Goal: Task Accomplishment & Management: Manage account settings

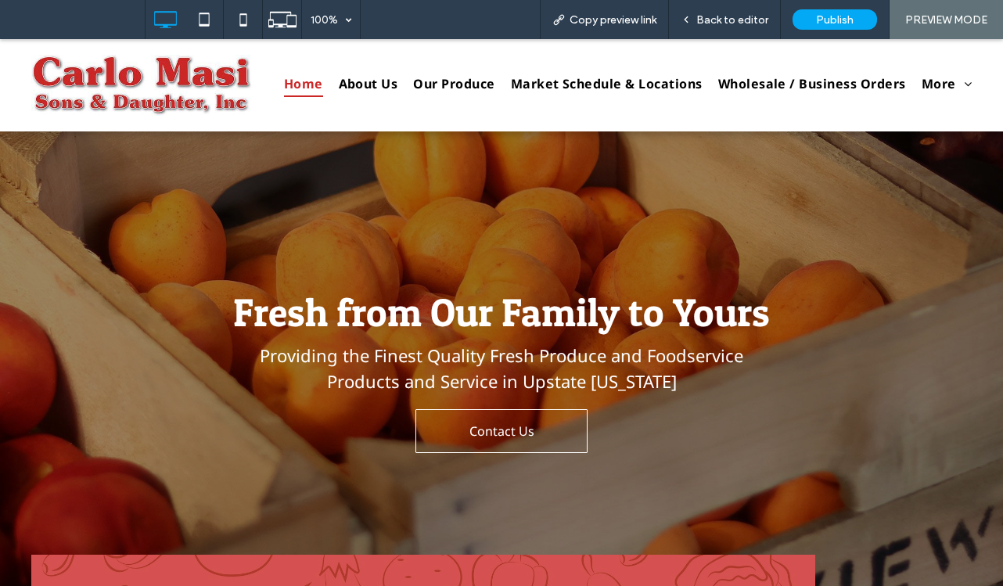
click at [27, 56] on div "Click To Paste Home About Us Our Produce Market Schedule & Locations More Whole…" at bounding box center [501, 85] width 1003 height 92
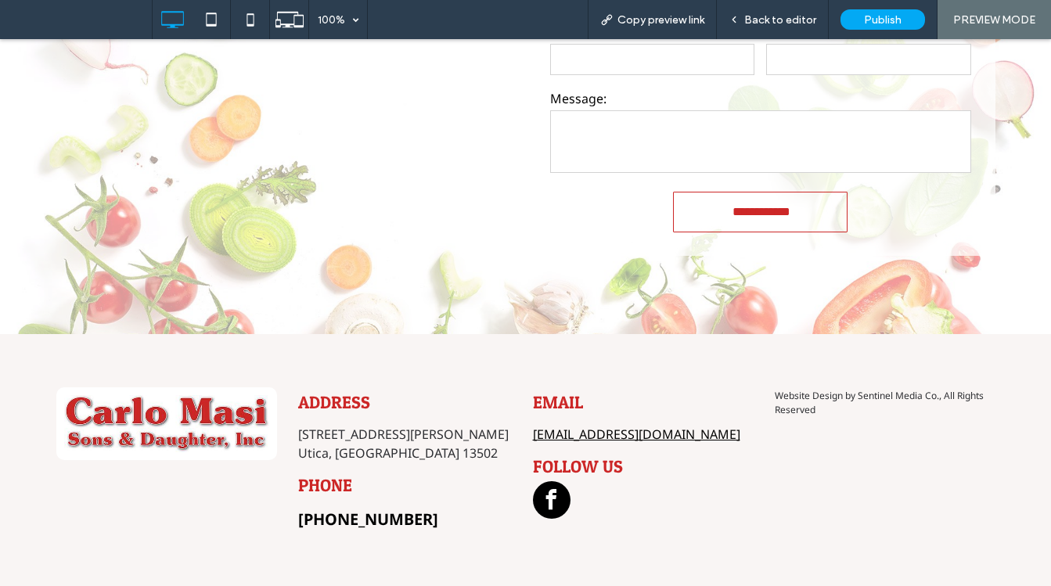
scroll to position [3283, 0]
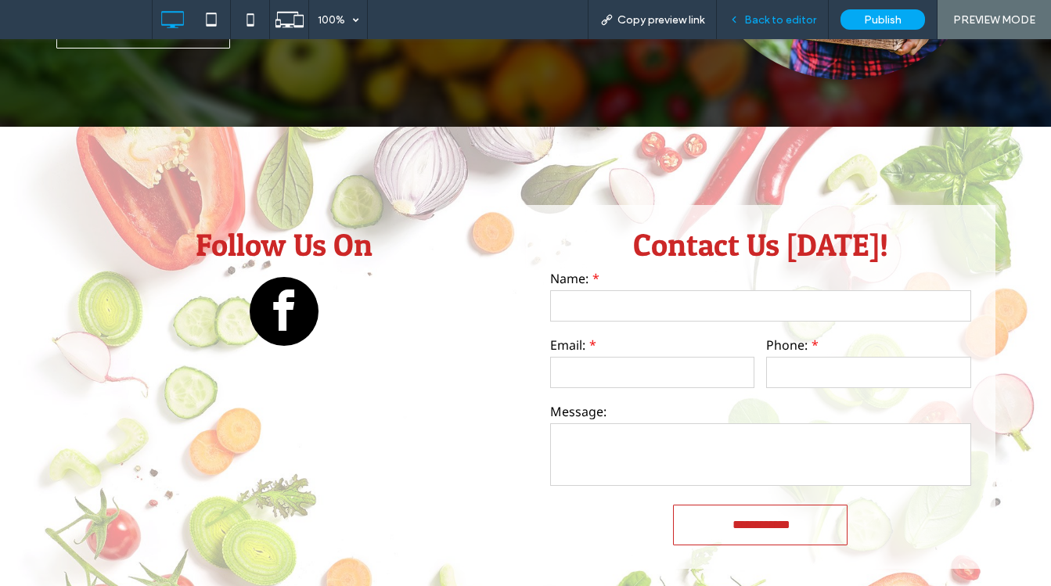
click at [773, 23] on span "Back to editor" at bounding box center [780, 19] width 72 height 13
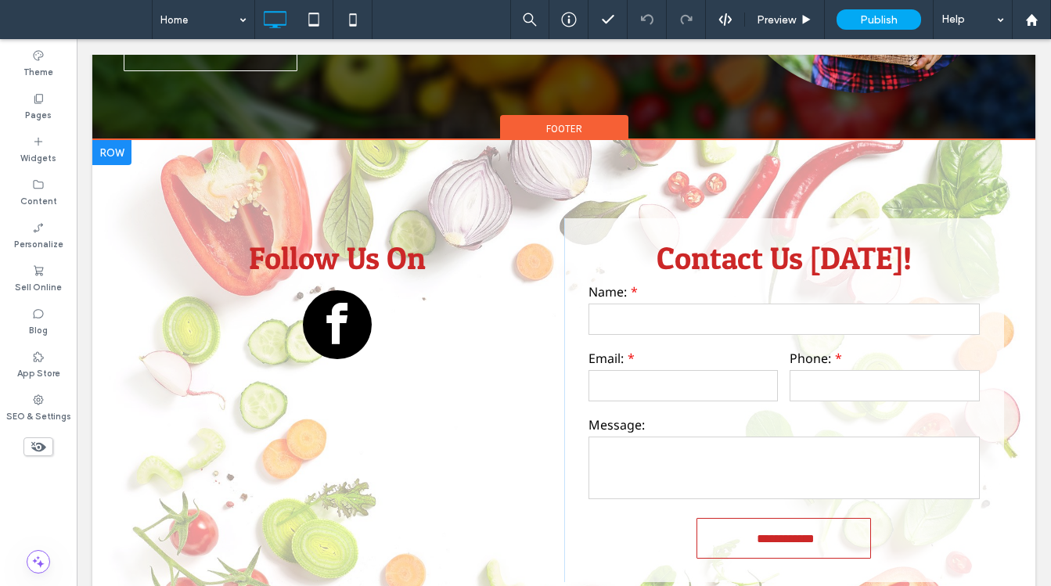
scroll to position [3303, 0]
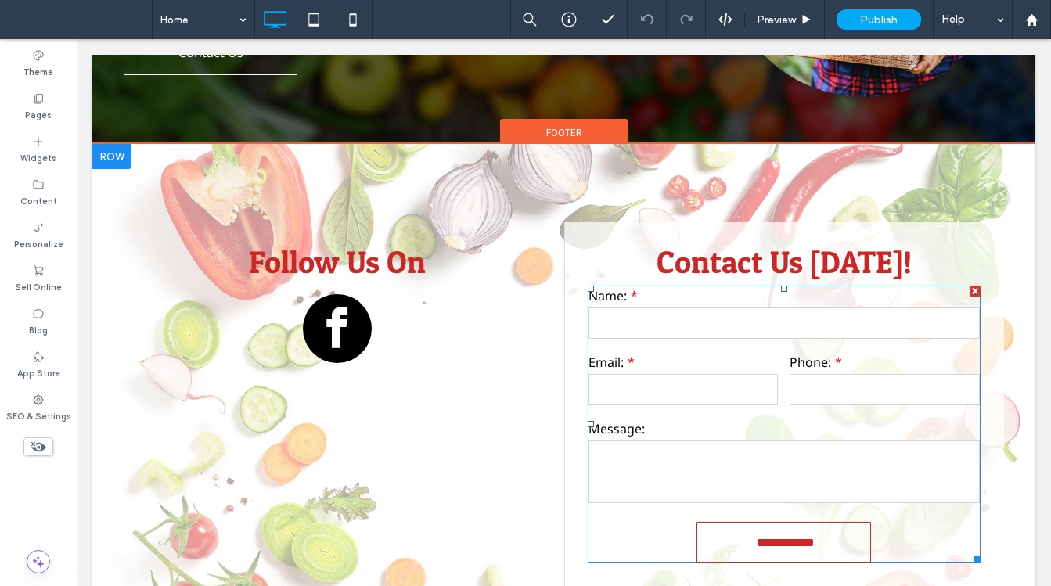
click at [695, 353] on label "Email:" at bounding box center [683, 362] width 190 height 19
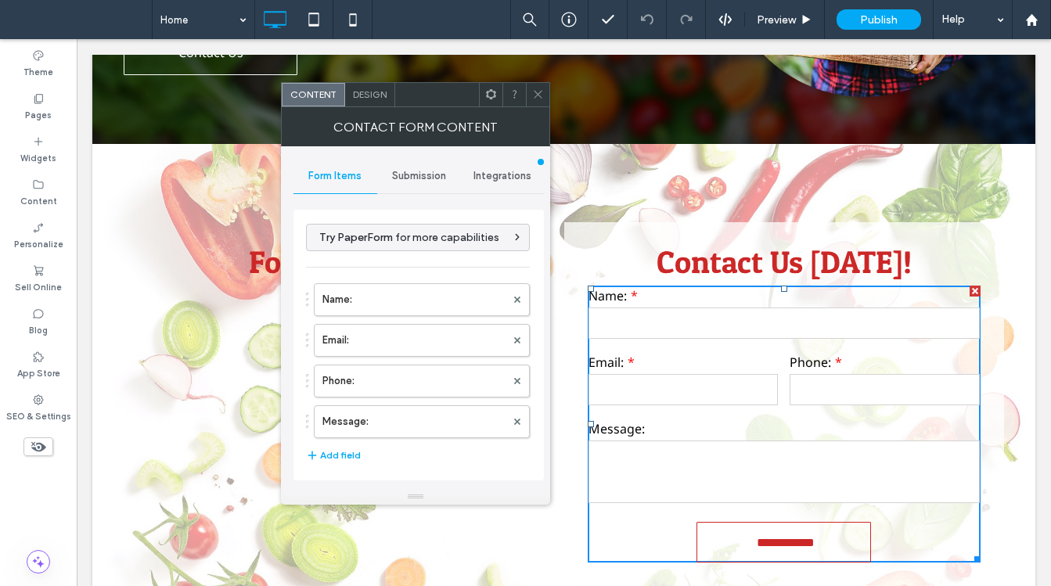
click at [421, 176] on span "Submission" at bounding box center [419, 176] width 54 height 13
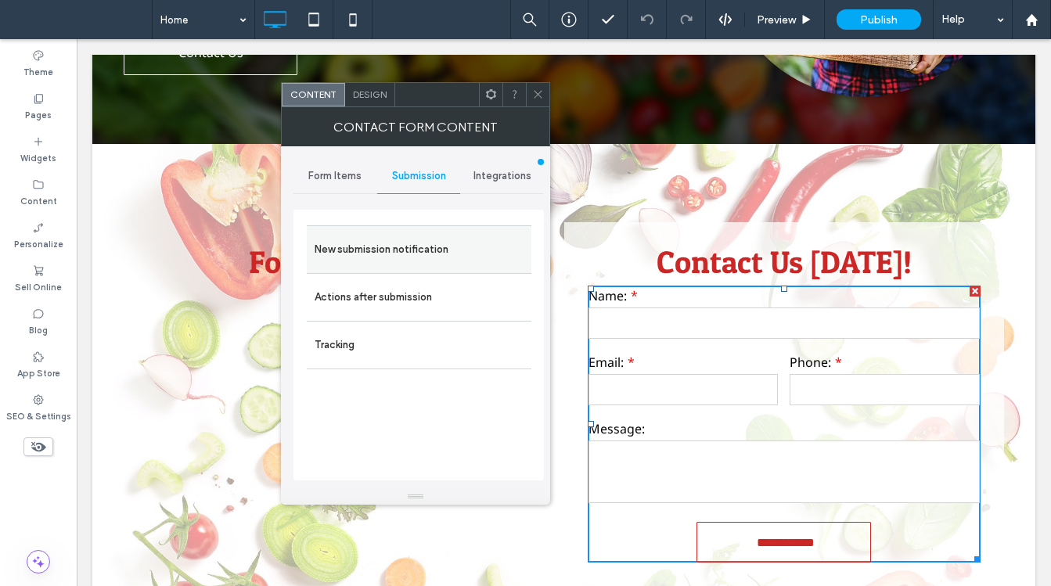
click at [408, 246] on label "New submission notification" at bounding box center [419, 249] width 209 height 31
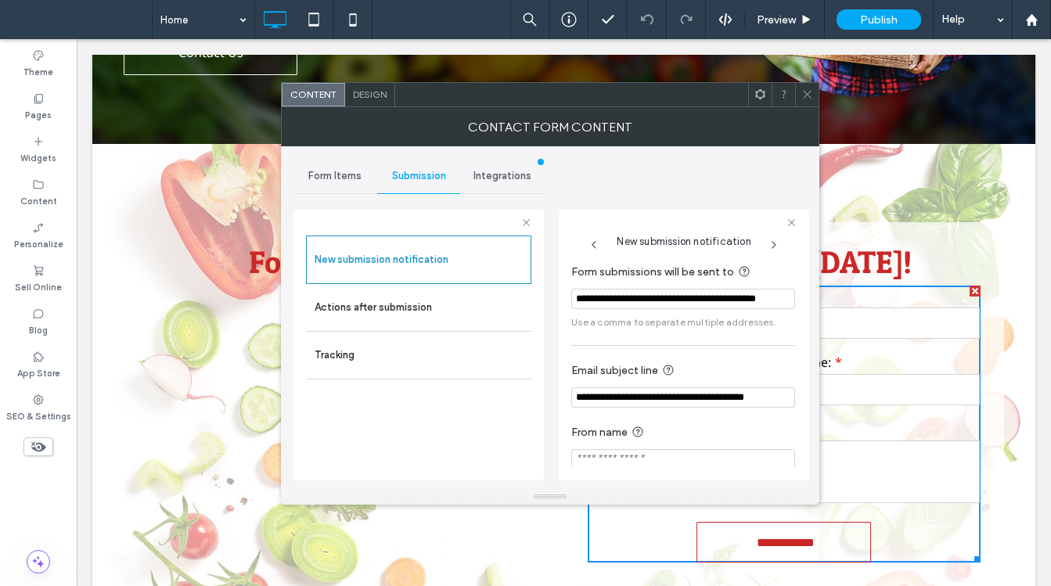
scroll to position [0, 55]
drag, startPoint x: 772, startPoint y: 300, endPoint x: 799, endPoint y: 300, distance: 26.6
click at [799, 300] on div "**********" at bounding box center [684, 345] width 250 height 271
click at [410, 311] on label "Actions after submission" at bounding box center [419, 307] width 209 height 31
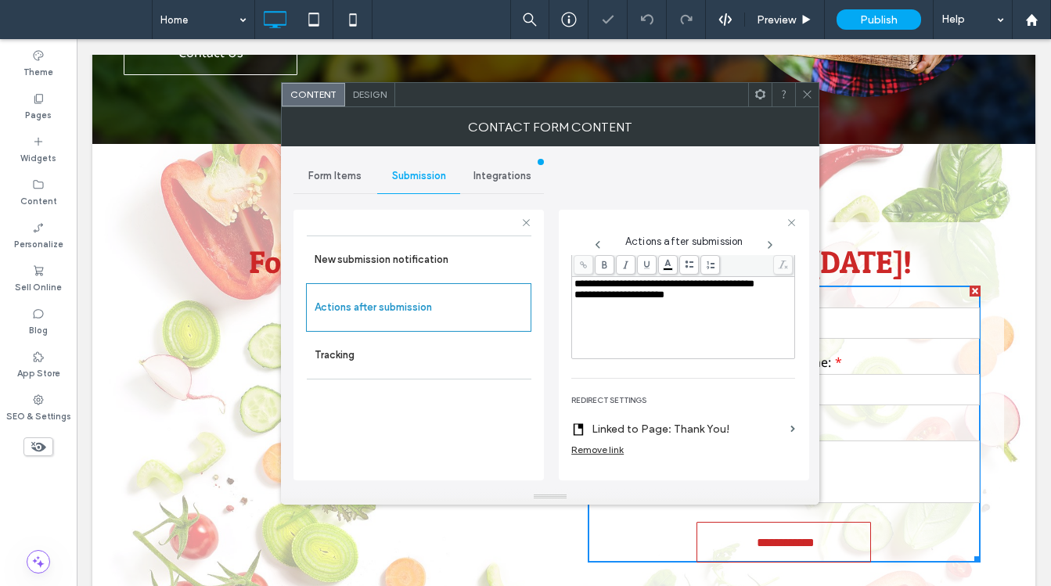
scroll to position [290, 0]
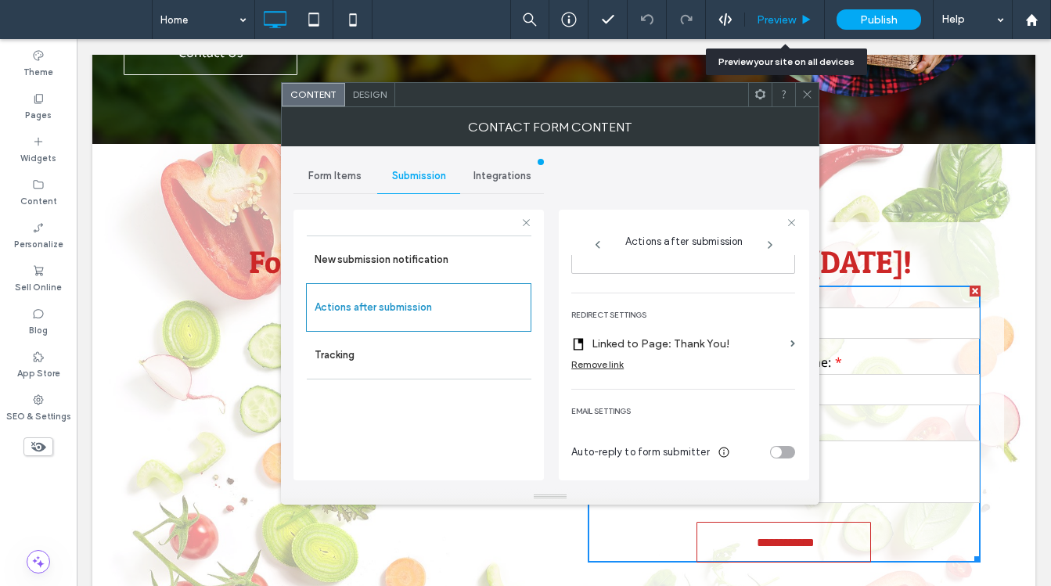
click at [785, 17] on span "Preview" at bounding box center [776, 19] width 39 height 13
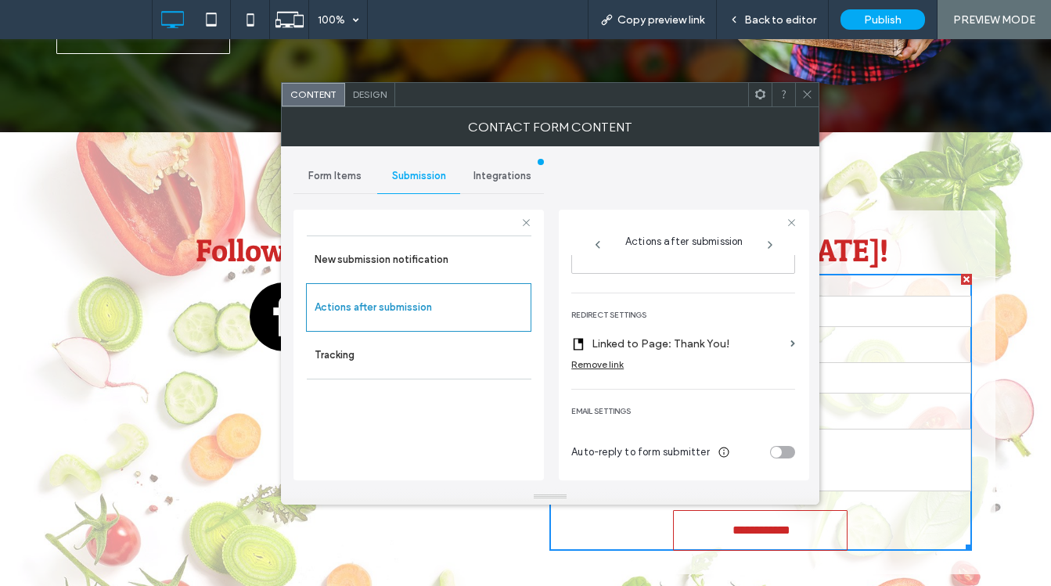
scroll to position [3258, 0]
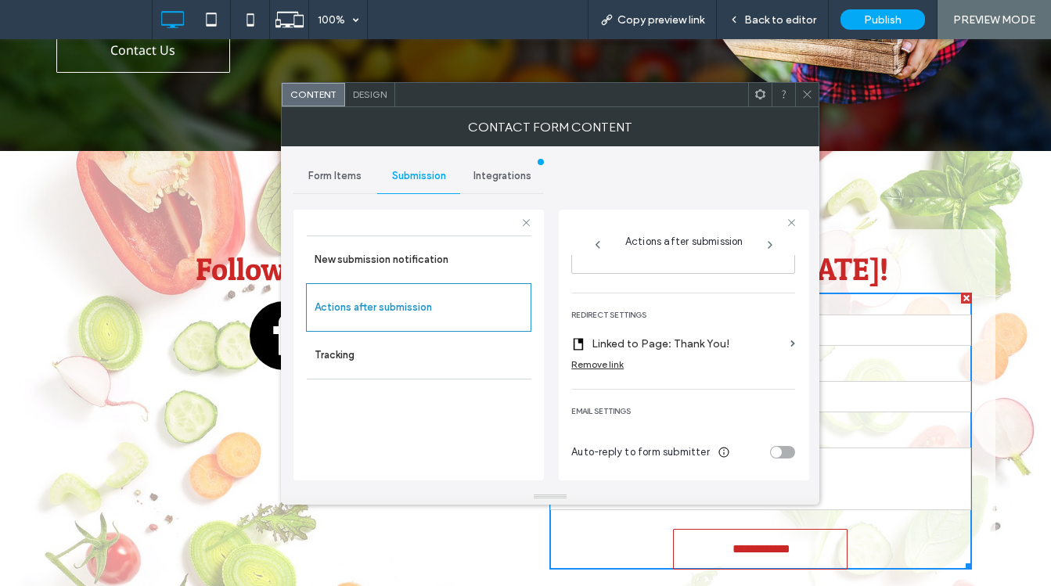
click at [808, 91] on icon at bounding box center [807, 94] width 12 height 12
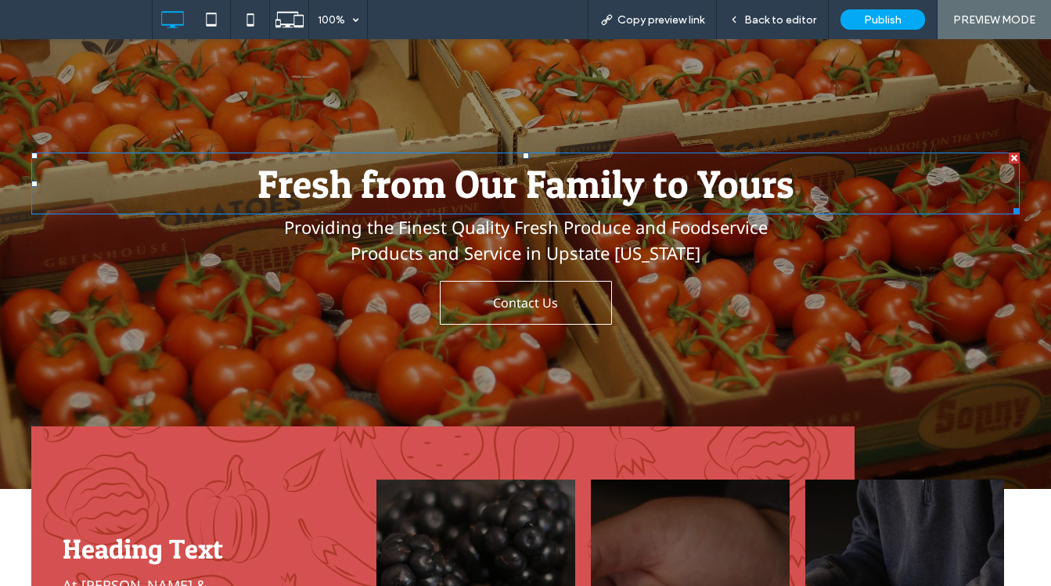
scroll to position [0, 0]
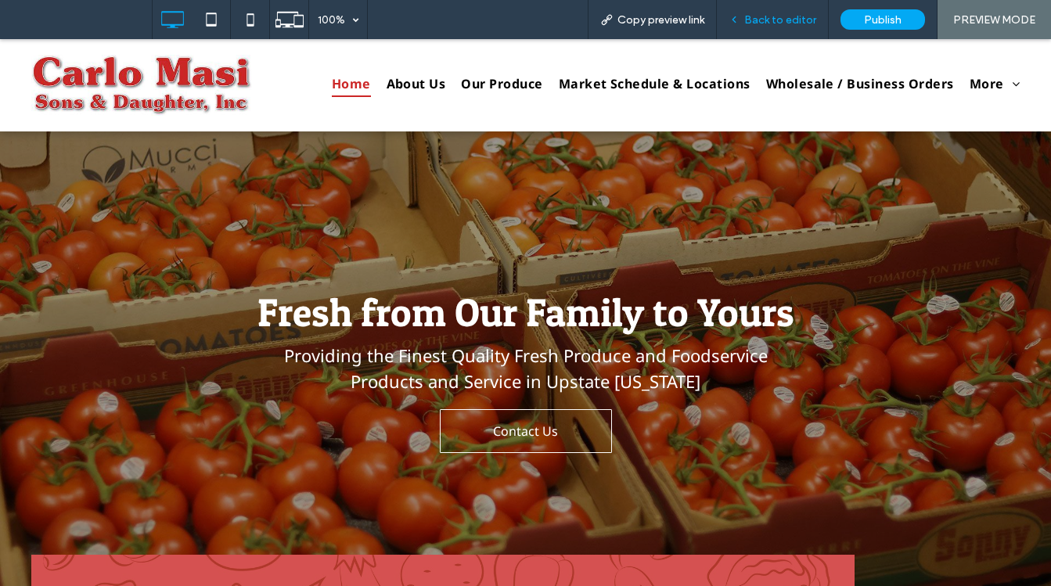
click at [765, 23] on span "Back to editor" at bounding box center [780, 19] width 72 height 13
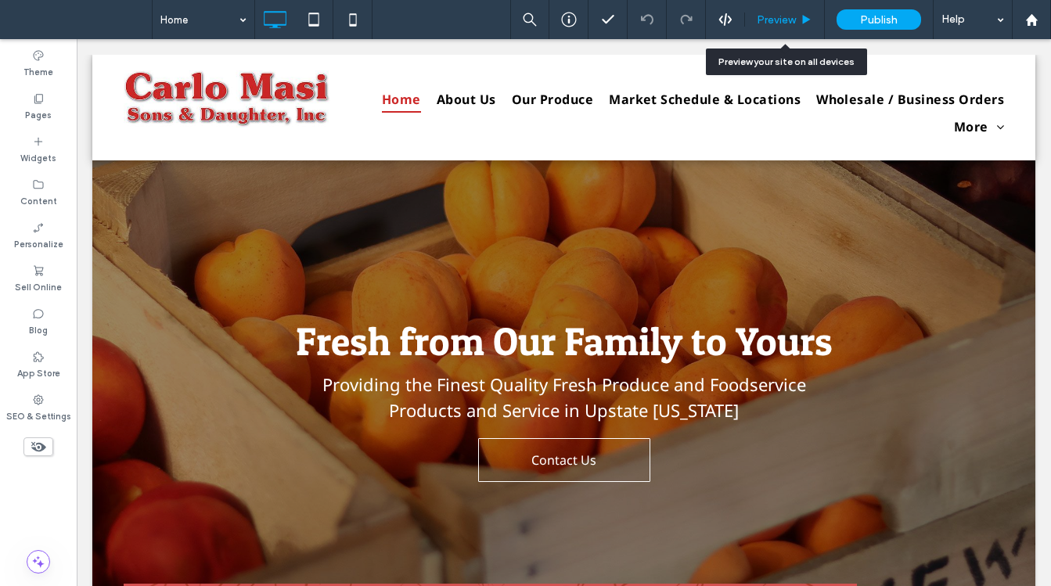
click at [777, 21] on span "Preview" at bounding box center [776, 19] width 39 height 13
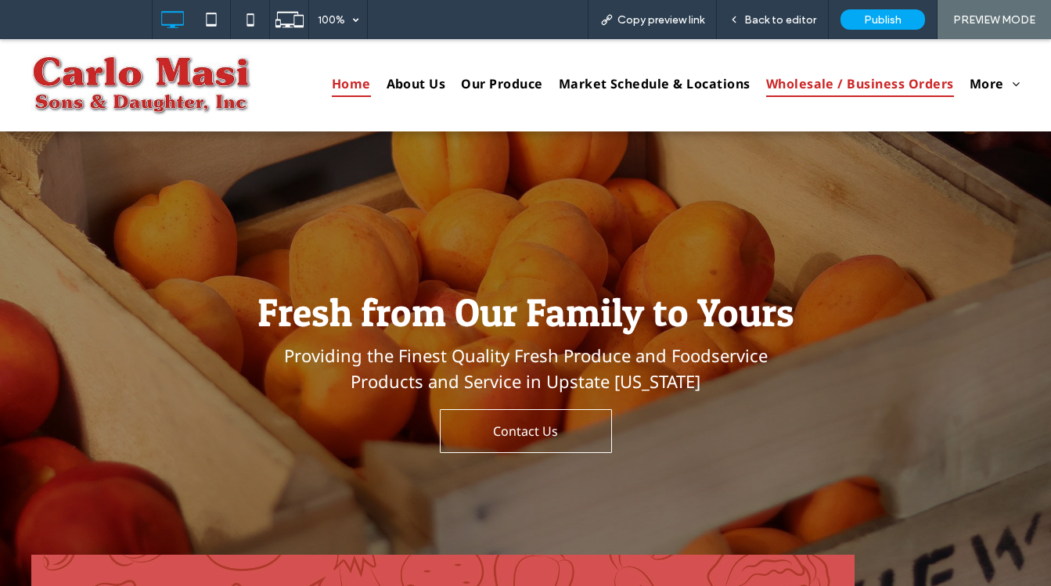
click at [817, 83] on span "Wholesale / Business Orders" at bounding box center [860, 83] width 188 height 27
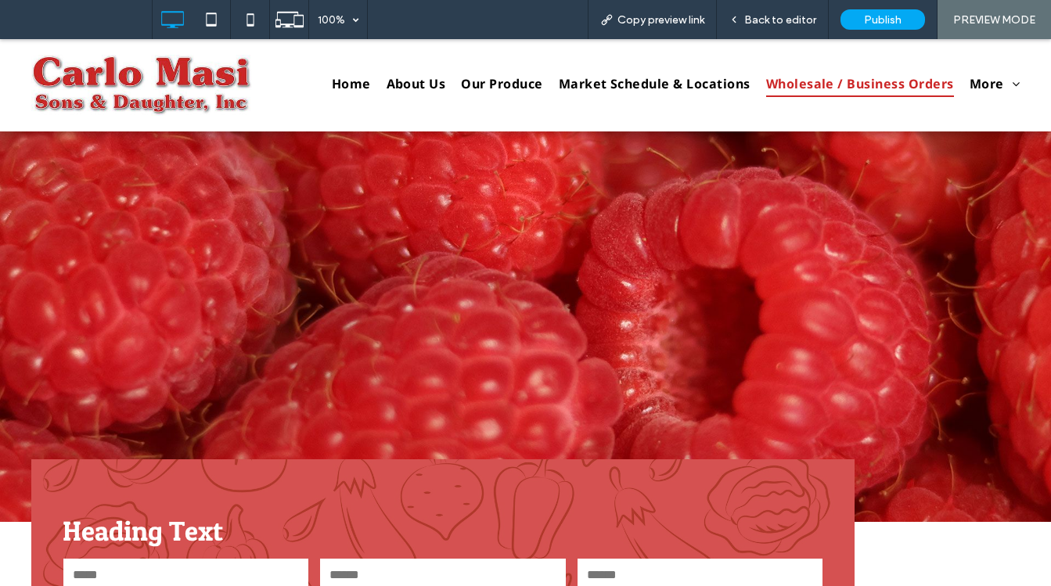
scroll to position [313, 0]
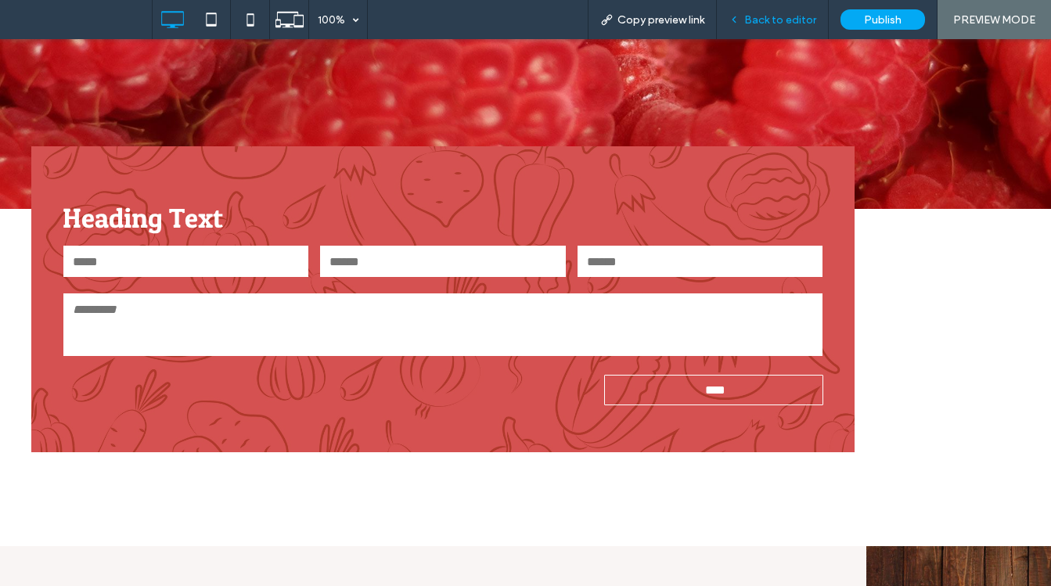
click at [772, 22] on span "Back to editor" at bounding box center [780, 19] width 72 height 13
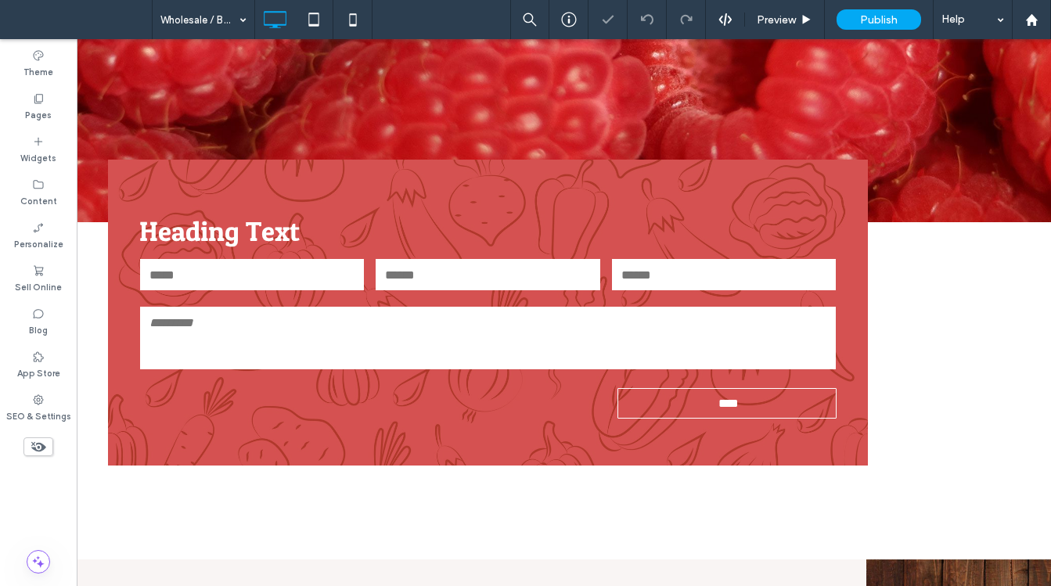
scroll to position [326, 0]
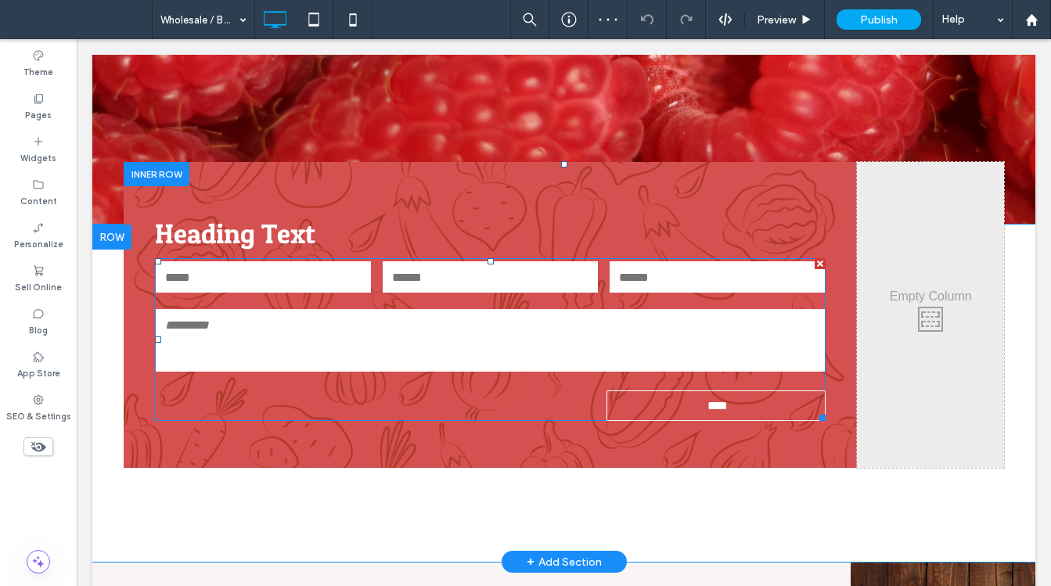
click at [307, 328] on textarea at bounding box center [490, 340] width 669 height 63
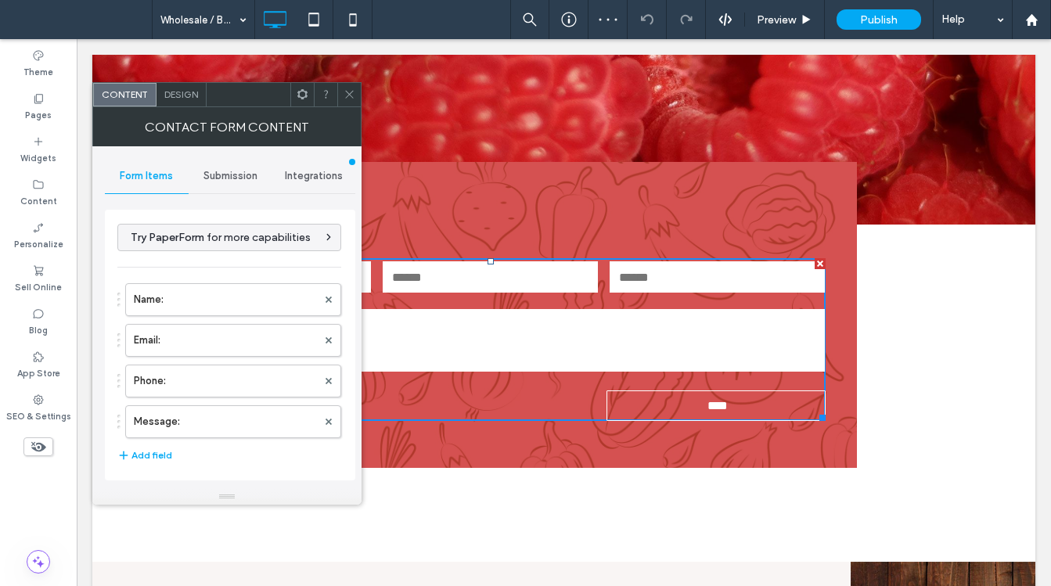
click at [234, 166] on div "Submission" at bounding box center [231, 176] width 84 height 34
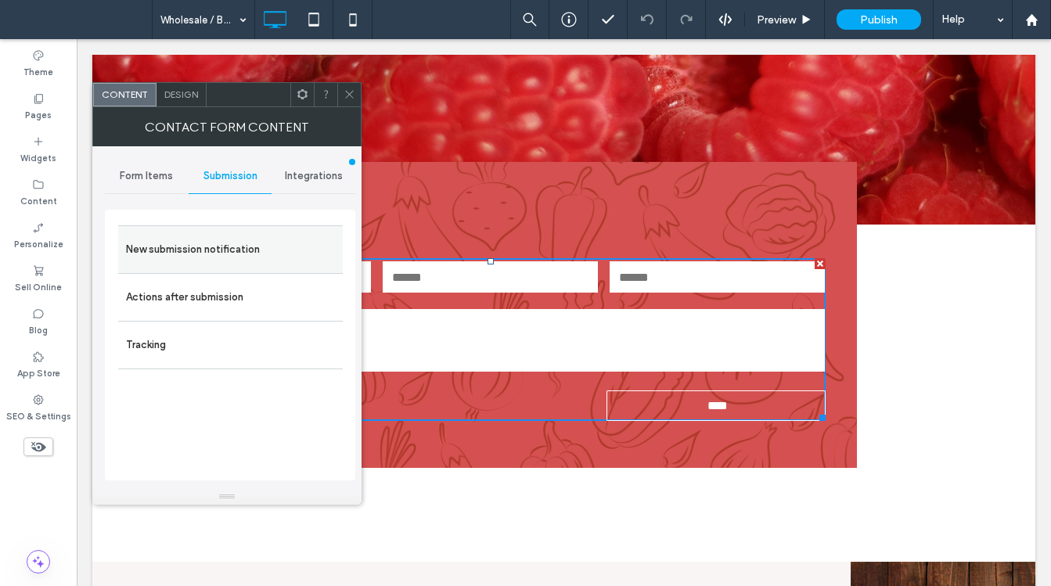
click at [215, 243] on label "New submission notification" at bounding box center [230, 249] width 209 height 31
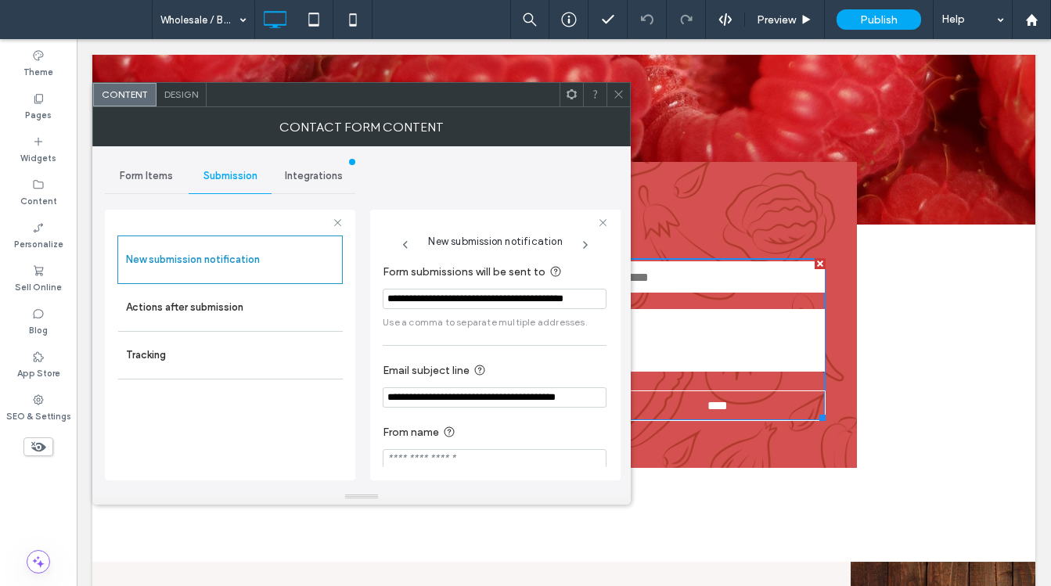
click at [388, 299] on input "**********" at bounding box center [495, 299] width 224 height 20
drag, startPoint x: 569, startPoint y: 298, endPoint x: 601, endPoint y: 297, distance: 32.1
click at [601, 297] on div "**********" at bounding box center [495, 360] width 225 height 211
type input "**********"
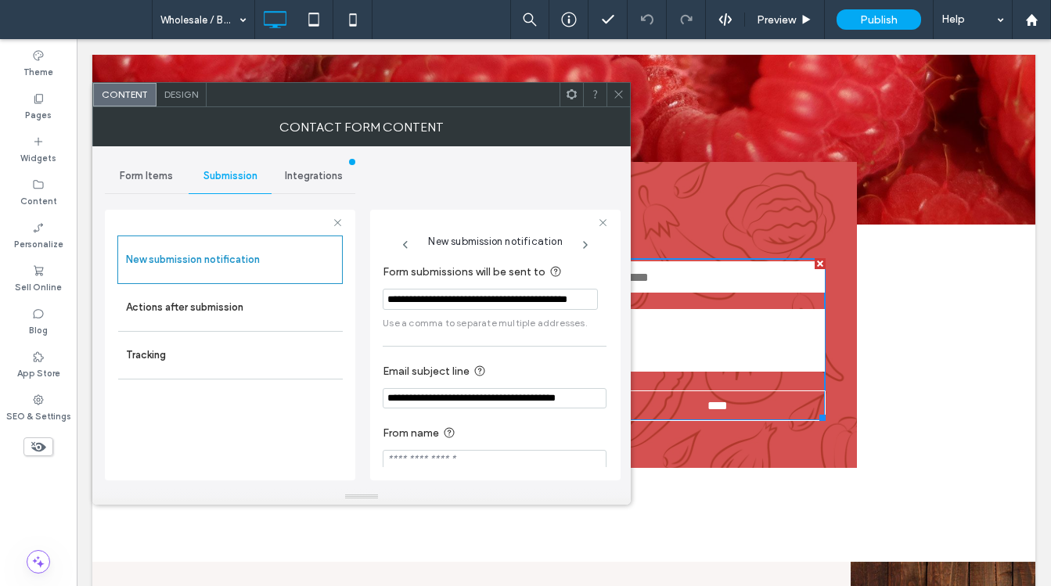
click at [621, 94] on icon at bounding box center [619, 94] width 12 height 12
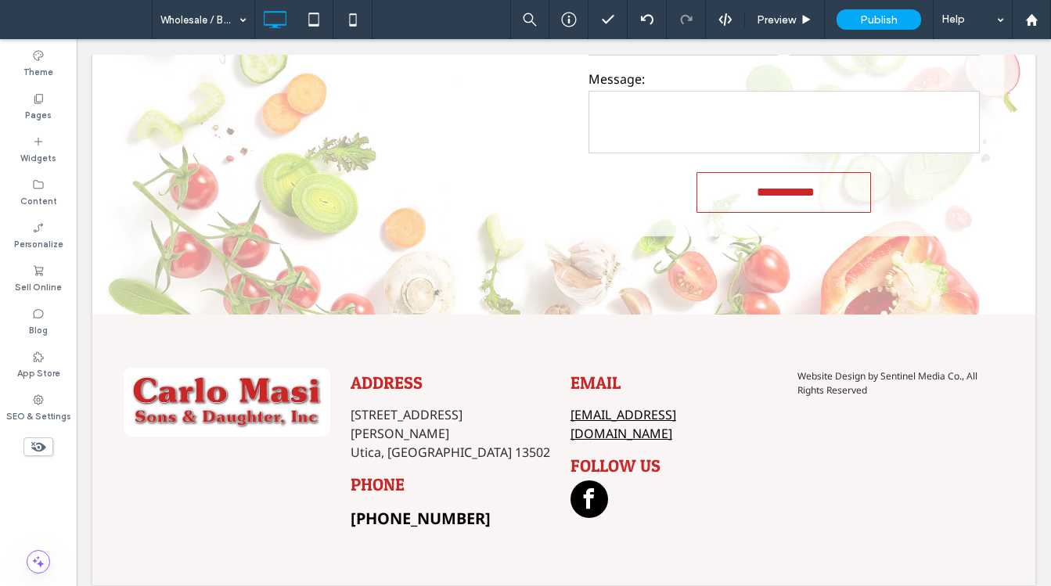
scroll to position [1253, 0]
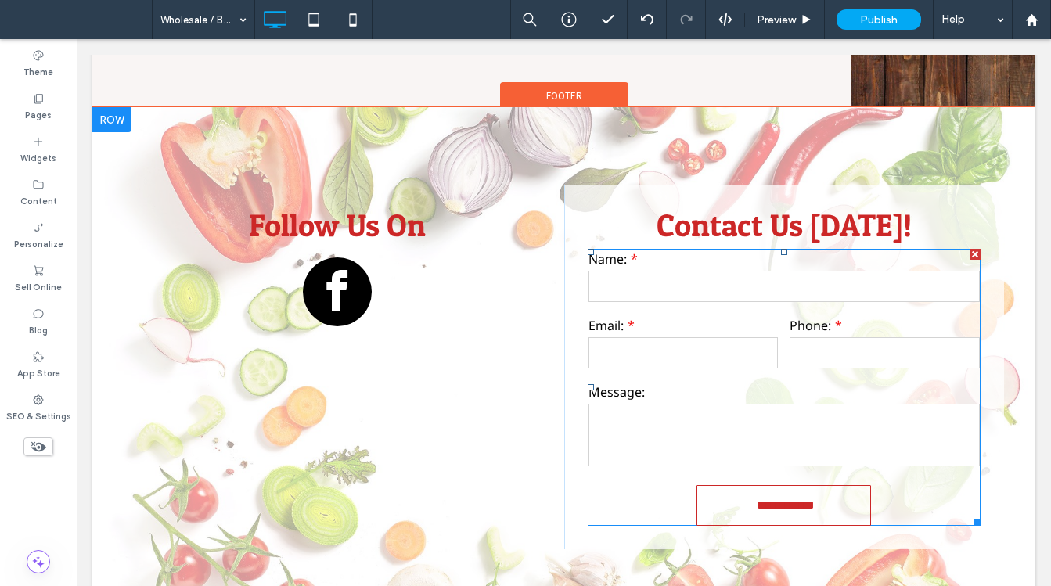
click at [782, 412] on textarea at bounding box center [784, 435] width 392 height 63
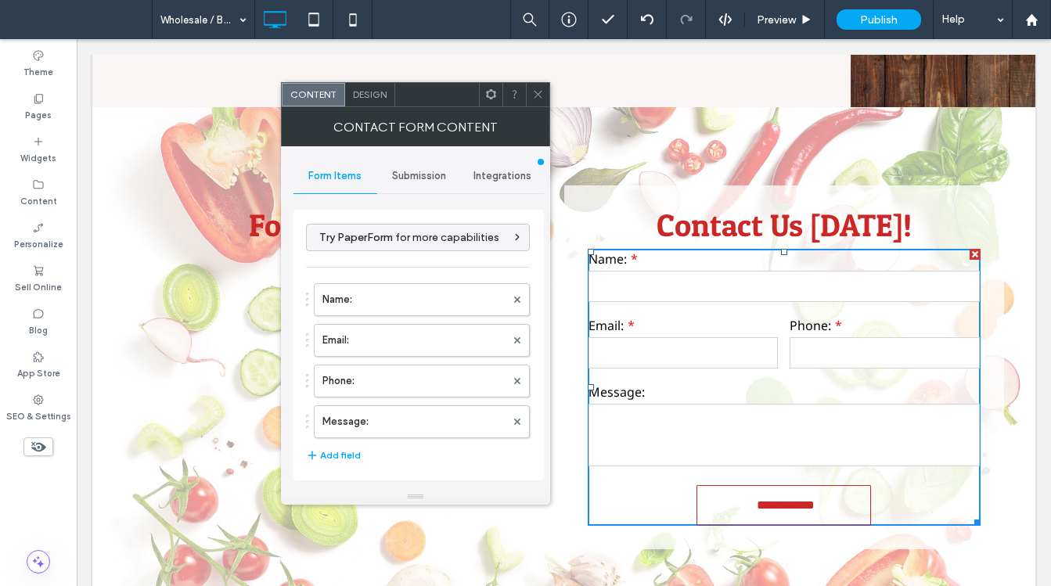
click at [411, 174] on span "Submission" at bounding box center [419, 176] width 54 height 13
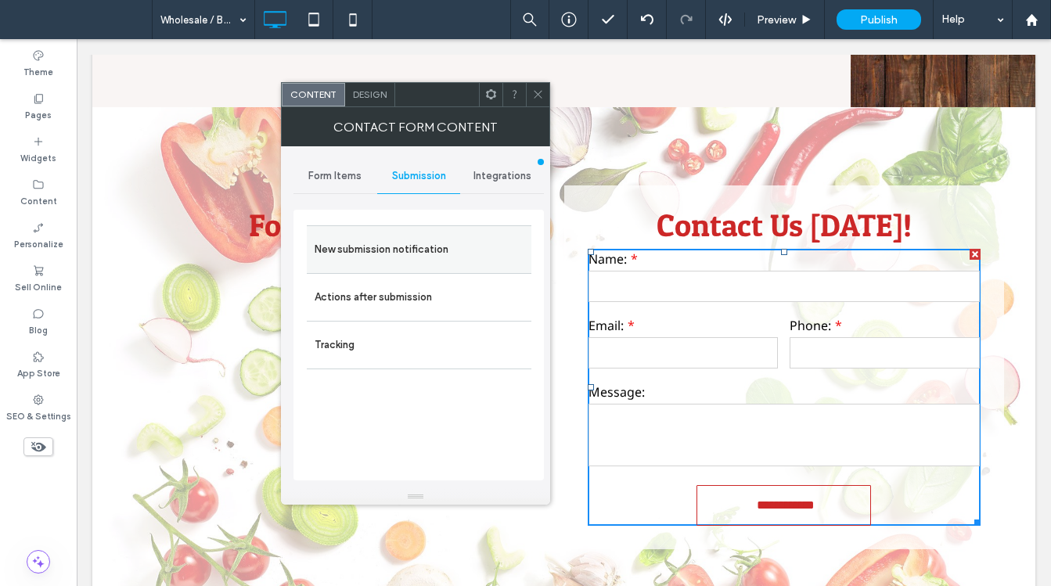
click at [409, 246] on label "New submission notification" at bounding box center [419, 249] width 209 height 31
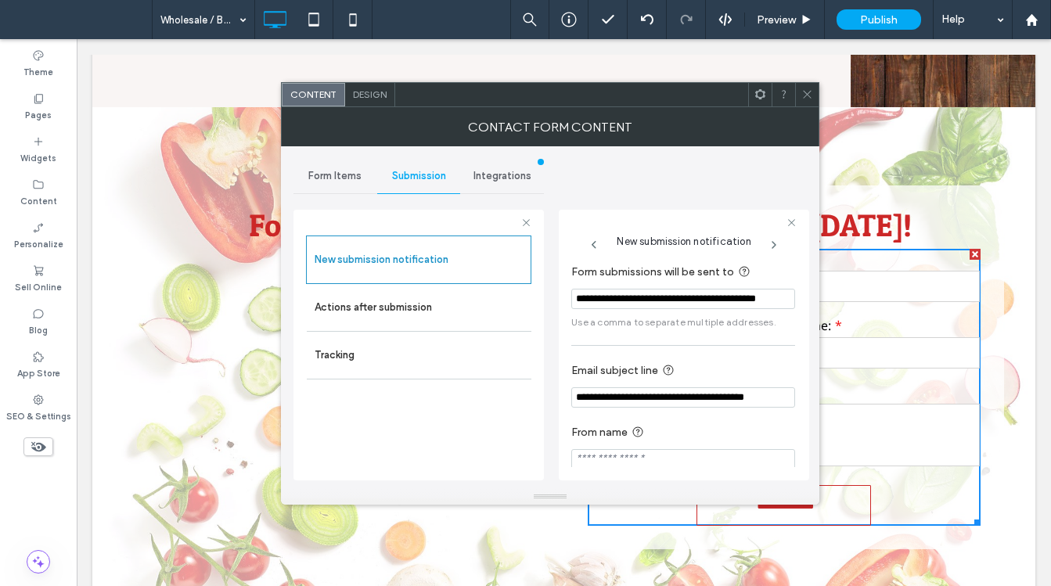
click at [808, 93] on use at bounding box center [807, 95] width 8 height 8
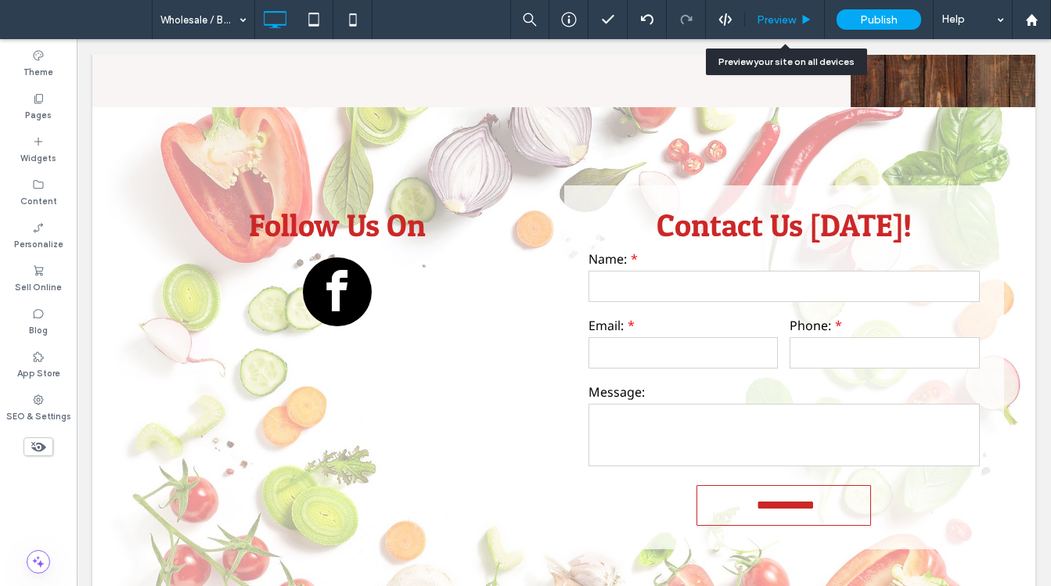
click at [772, 16] on span "Preview" at bounding box center [776, 19] width 39 height 13
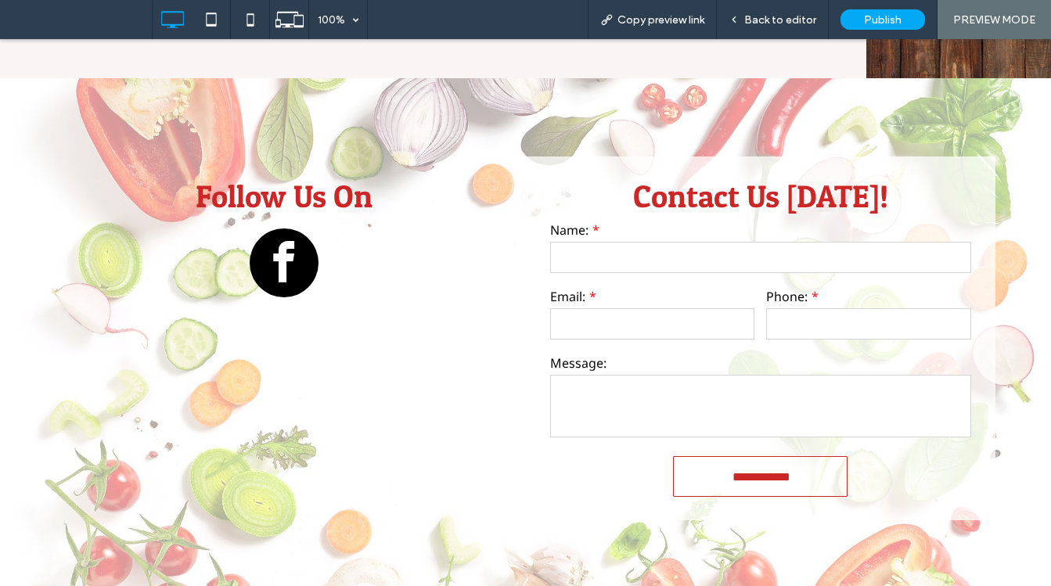
scroll to position [1240, 0]
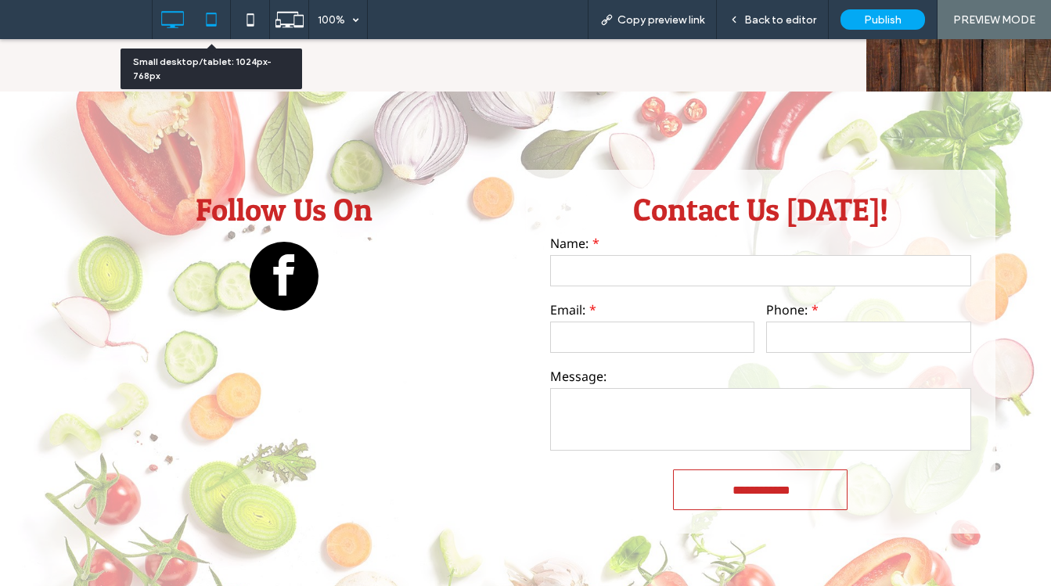
click at [218, 20] on icon at bounding box center [211, 19] width 31 height 31
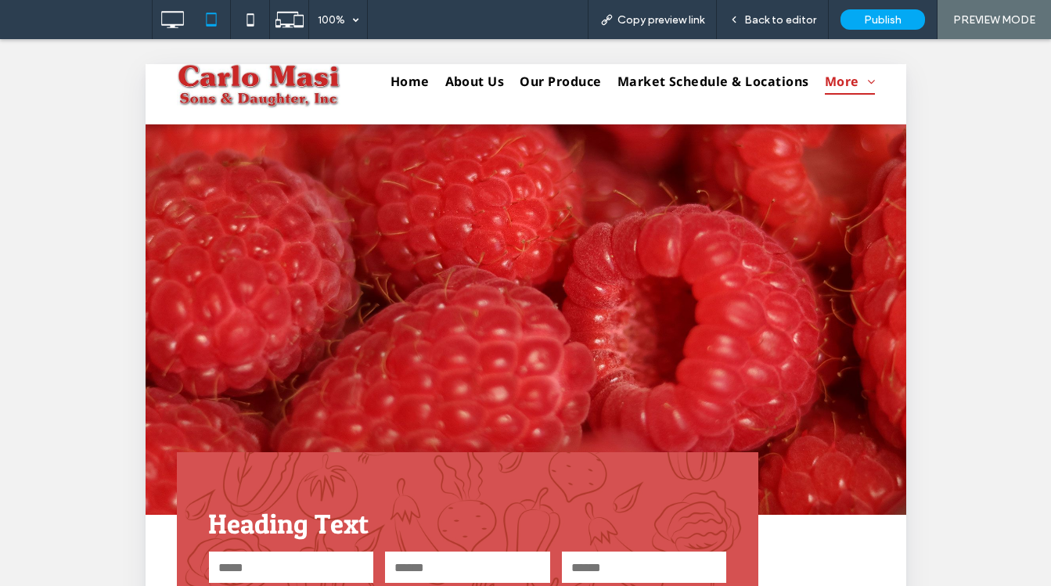
scroll to position [0, 0]
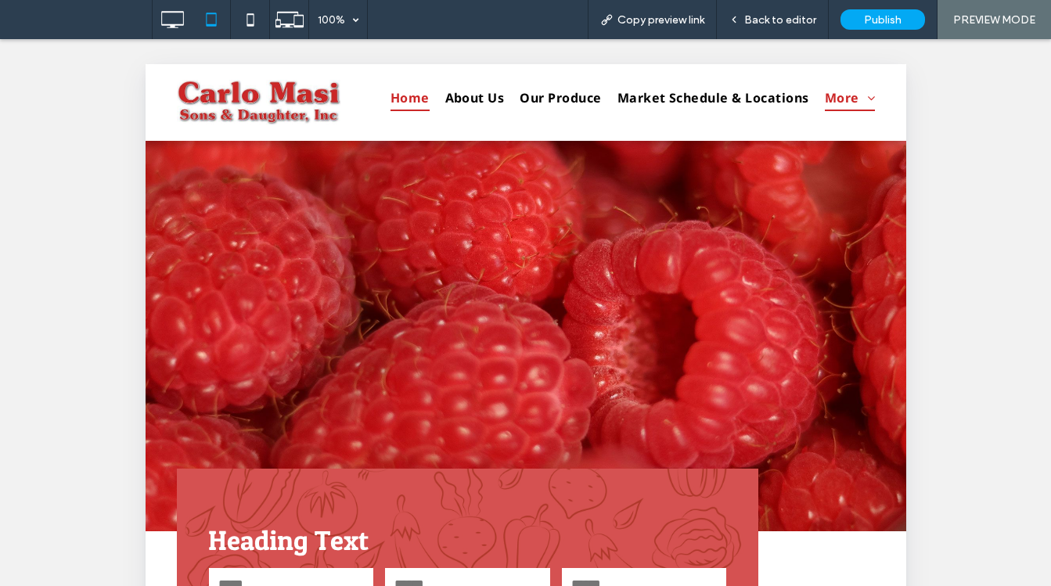
click at [403, 99] on span "Home" at bounding box center [409, 98] width 39 height 27
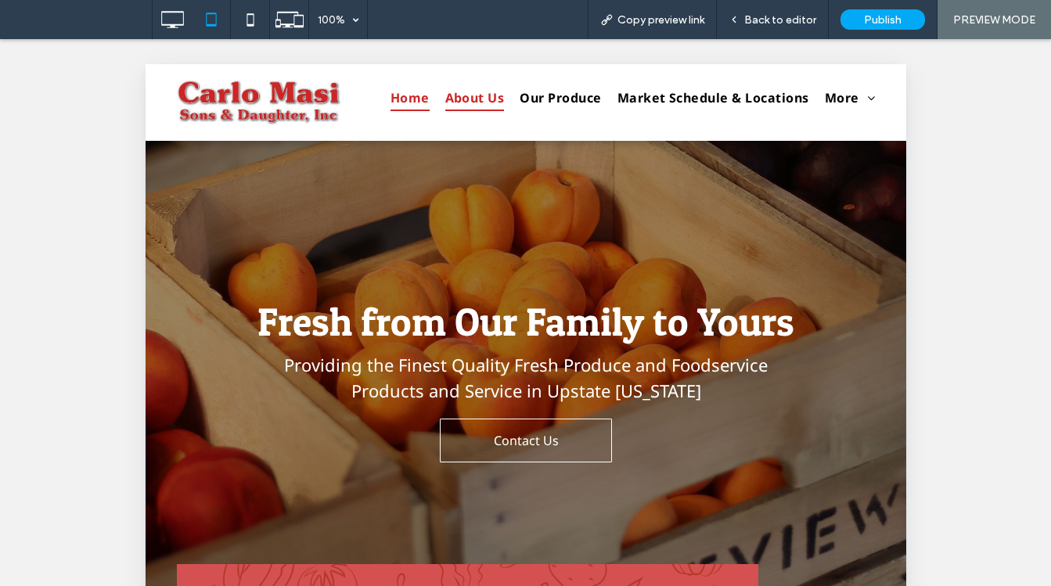
click at [455, 100] on span "About Us" at bounding box center [473, 98] width 59 height 27
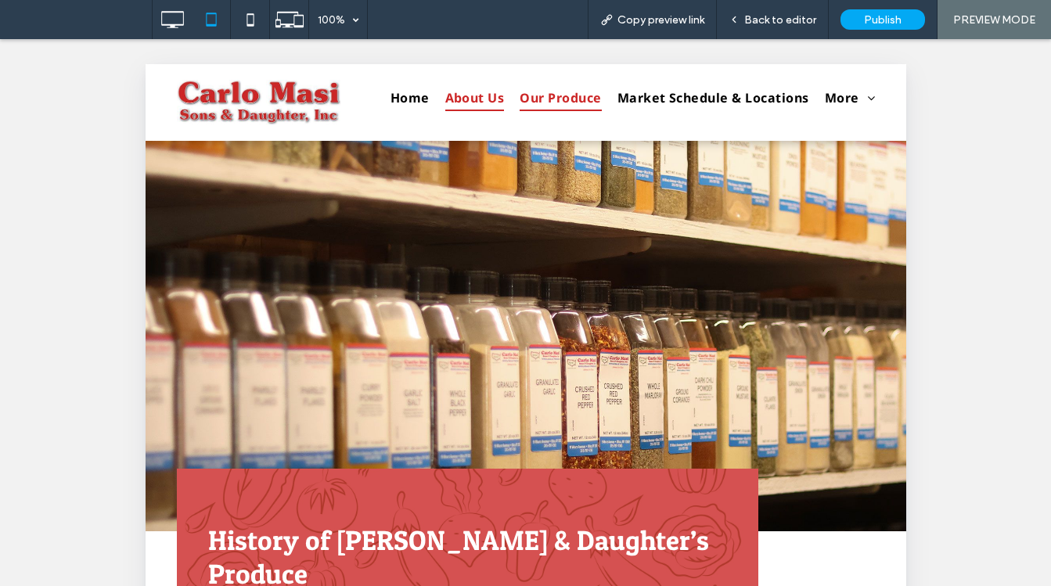
click at [538, 98] on span "Our Produce" at bounding box center [559, 98] width 81 height 27
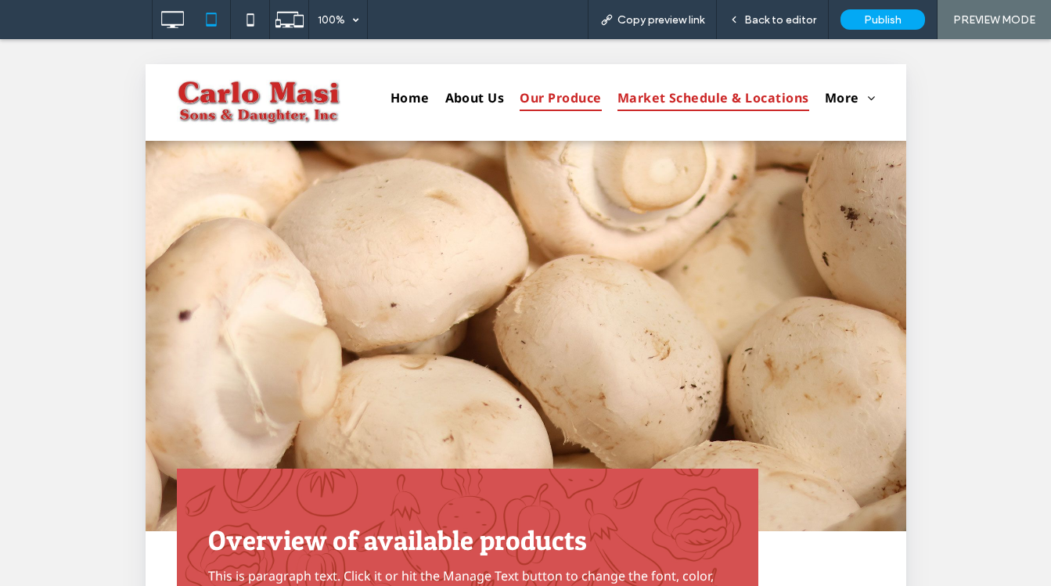
click at [657, 100] on span "Market Schedule & Locations" at bounding box center [713, 98] width 192 height 27
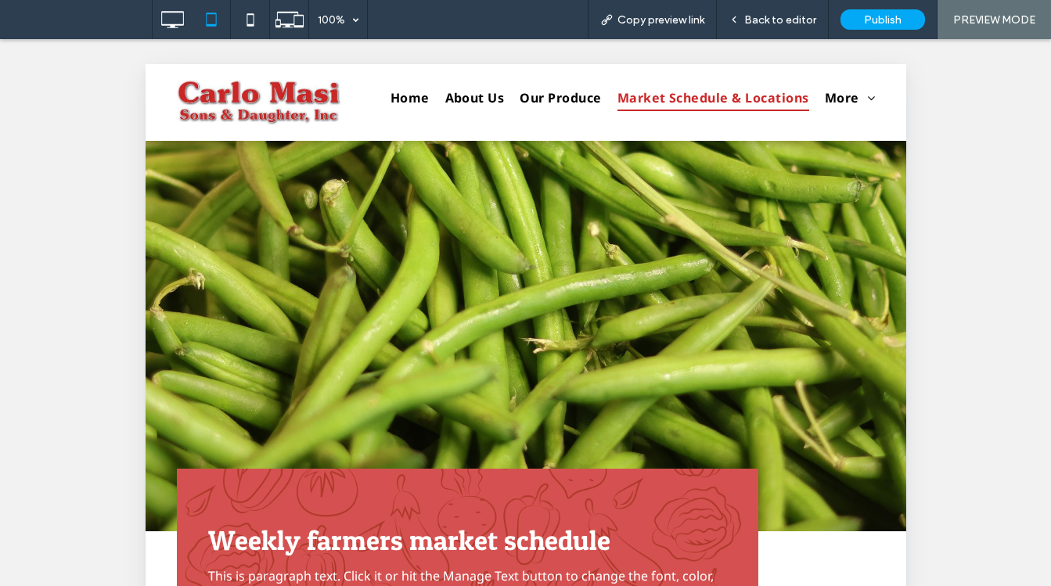
drag, startPoint x: 900, startPoint y: 108, endPoint x: 1073, endPoint y: 121, distance: 173.4
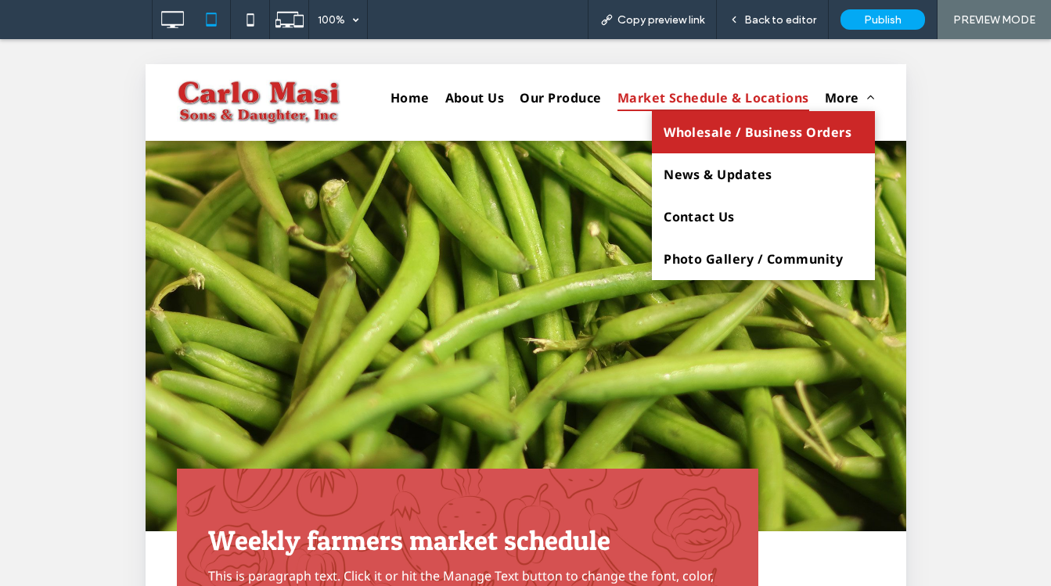
click at [772, 135] on span "Wholesale / Business Orders" at bounding box center [757, 132] width 188 height 19
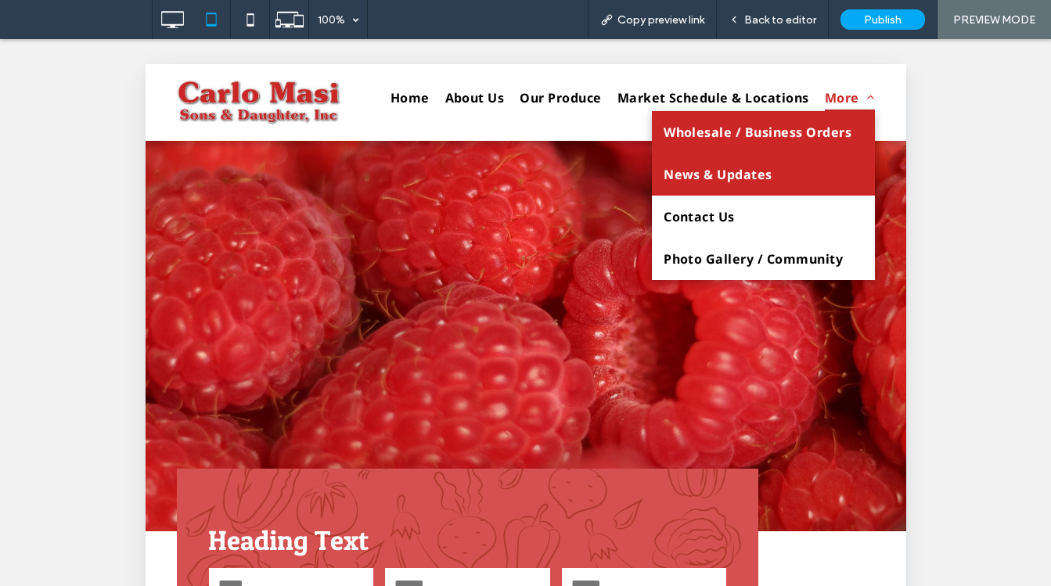
click at [749, 179] on span "News & Updates" at bounding box center [717, 174] width 109 height 19
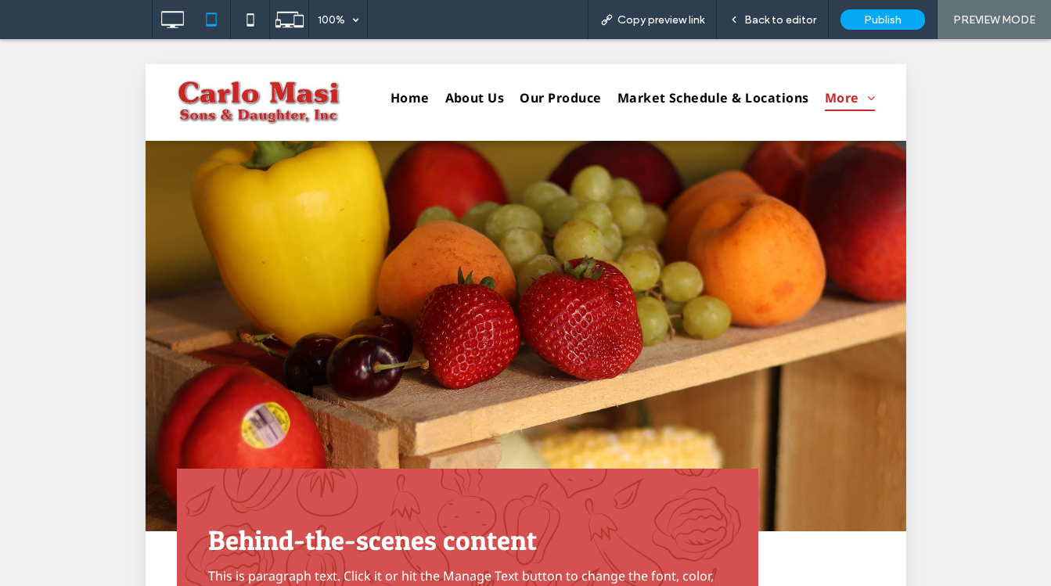
drag, startPoint x: 899, startPoint y: 113, endPoint x: 1088, endPoint y: 126, distance: 189.1
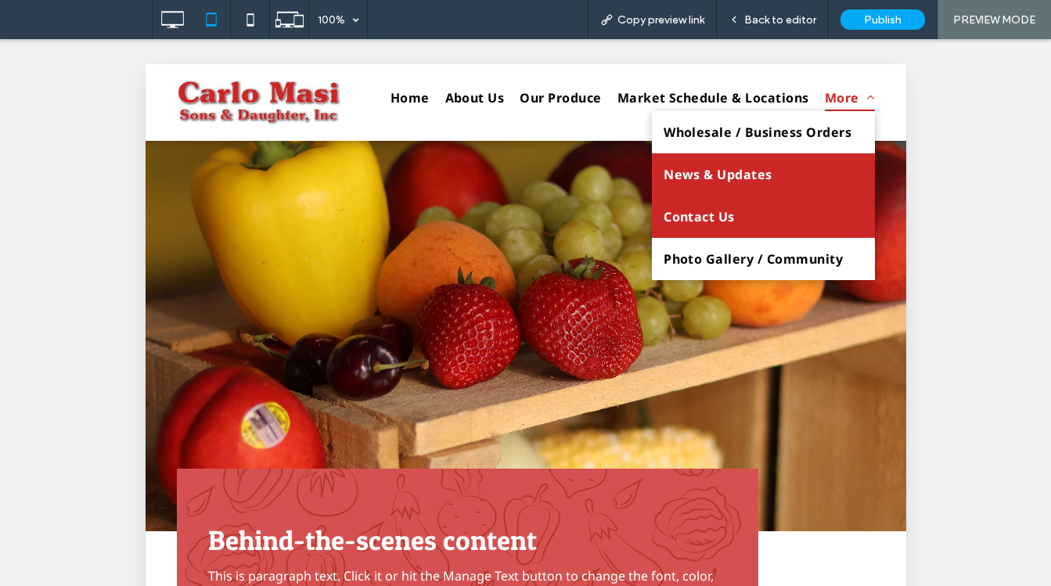
click at [698, 214] on span "Contact Us" at bounding box center [698, 216] width 71 height 19
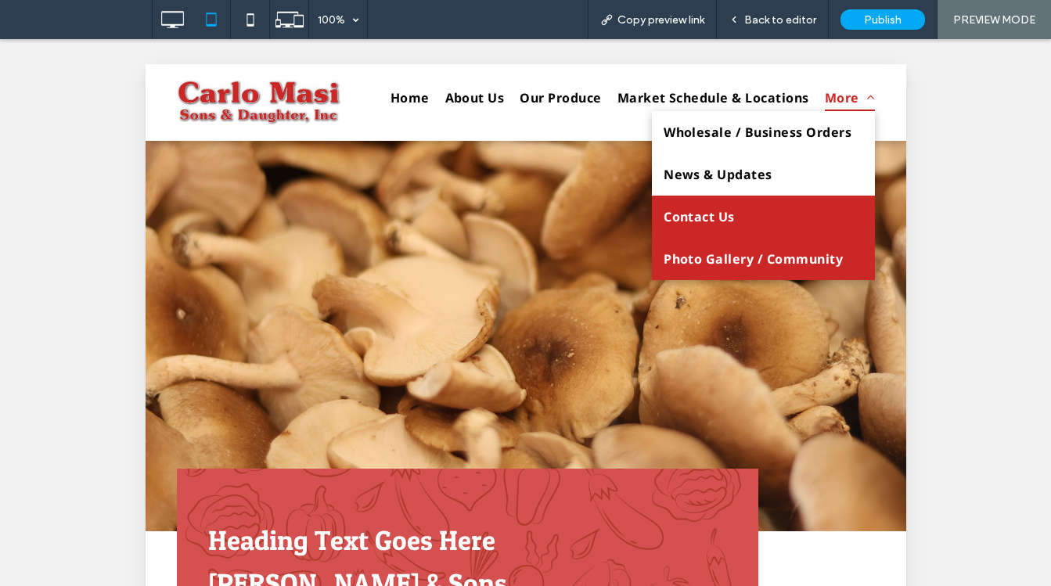
click at [716, 260] on span "Photo Gallery / Community" at bounding box center [752, 259] width 179 height 19
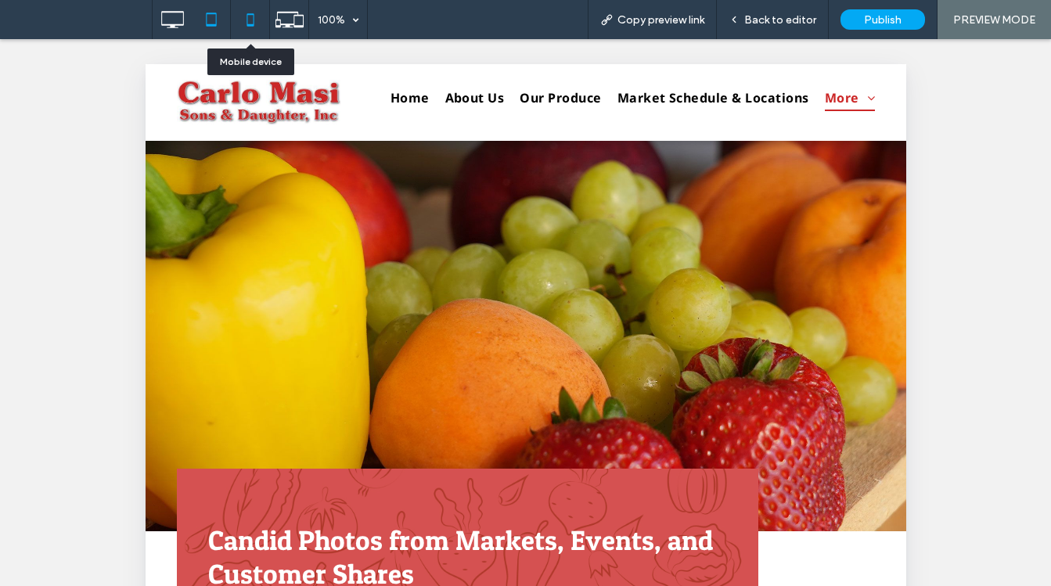
click at [252, 18] on icon at bounding box center [250, 19] width 31 height 31
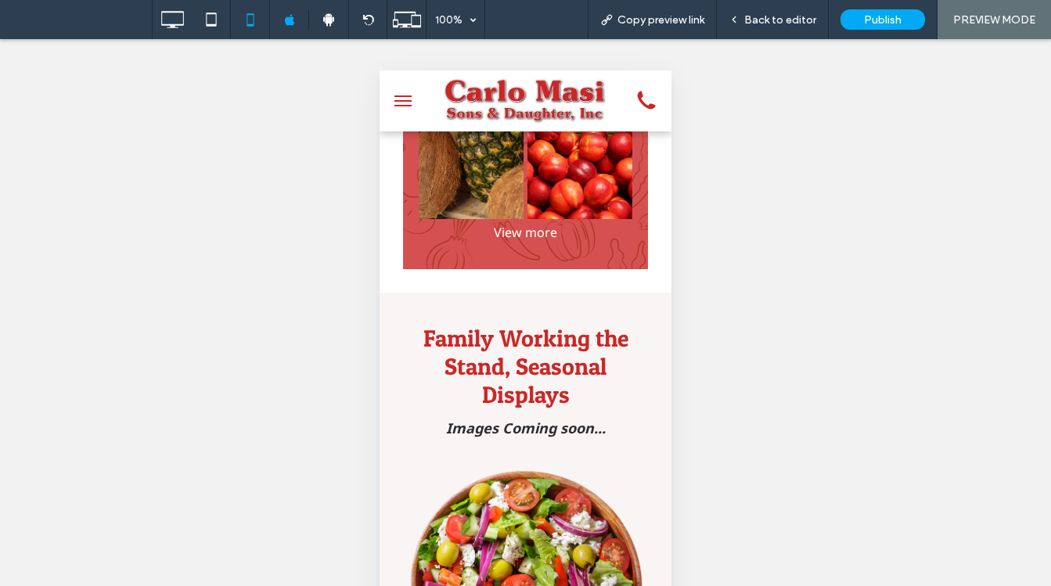
scroll to position [235, 0]
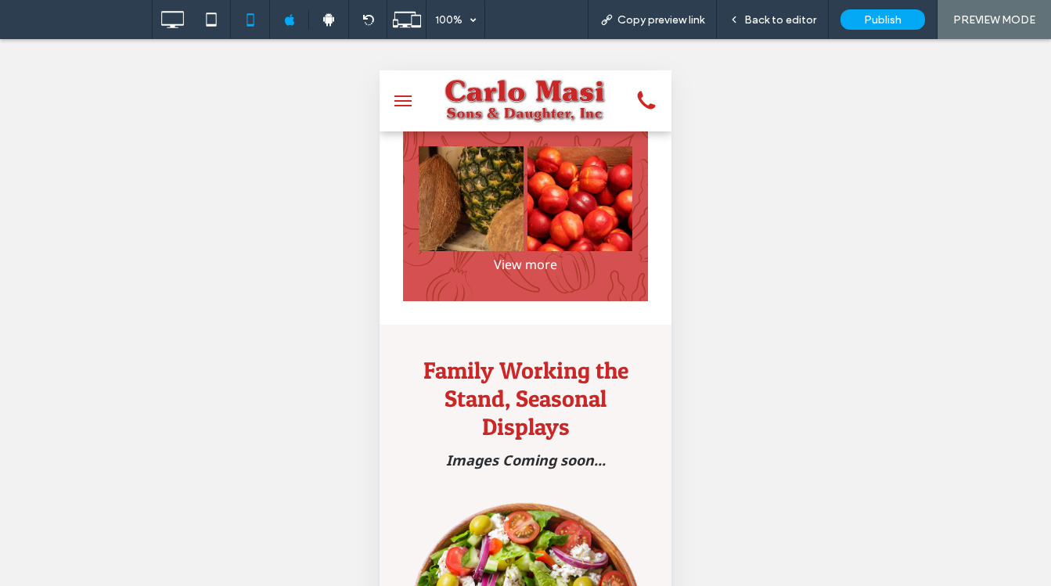
click at [523, 274] on div "View more" at bounding box center [525, 264] width 221 height 19
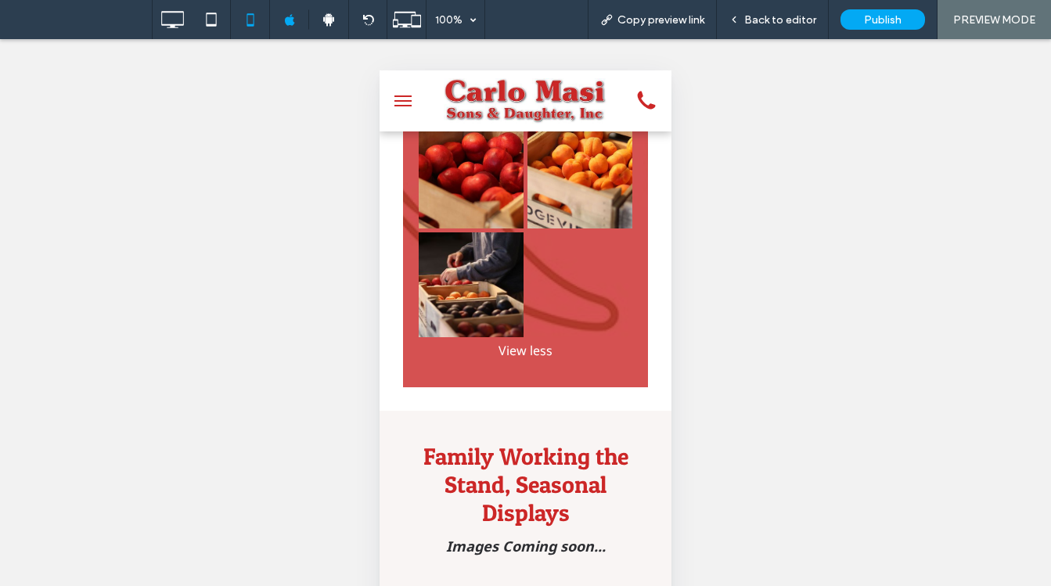
scroll to position [1655, 0]
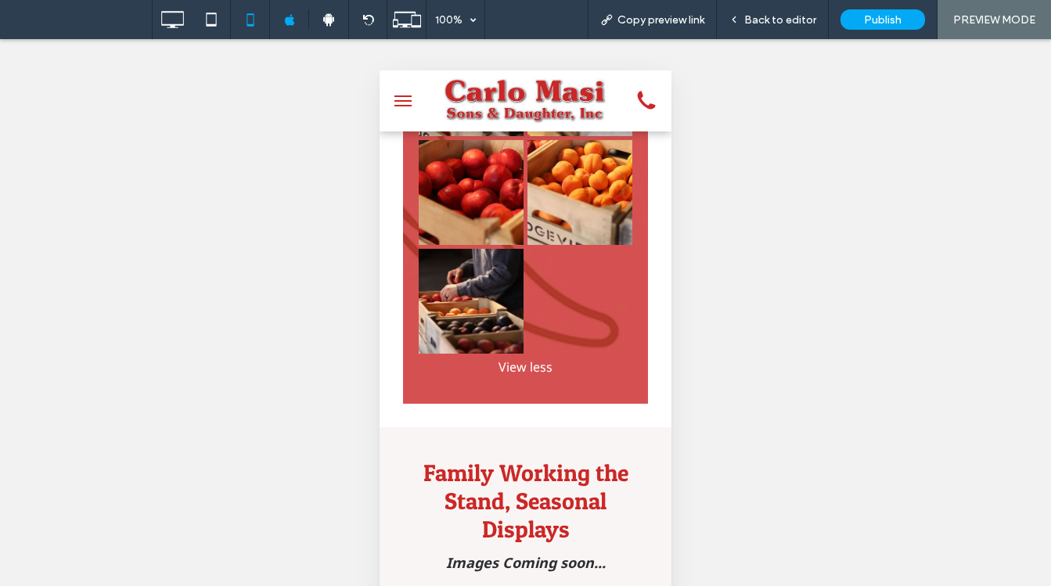
click at [527, 358] on div "View less" at bounding box center [525, 367] width 221 height 19
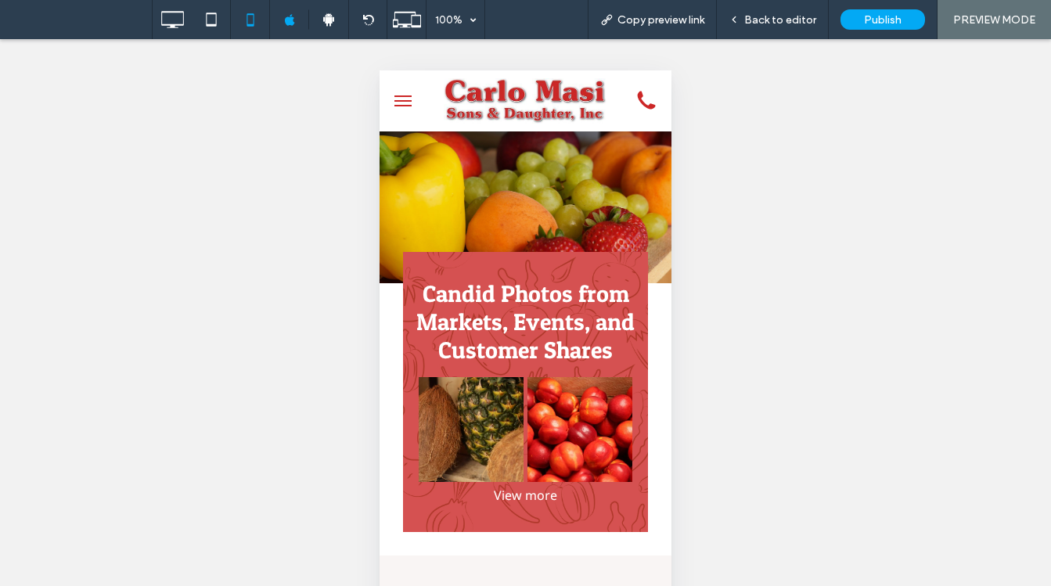
scroll to position [0, 0]
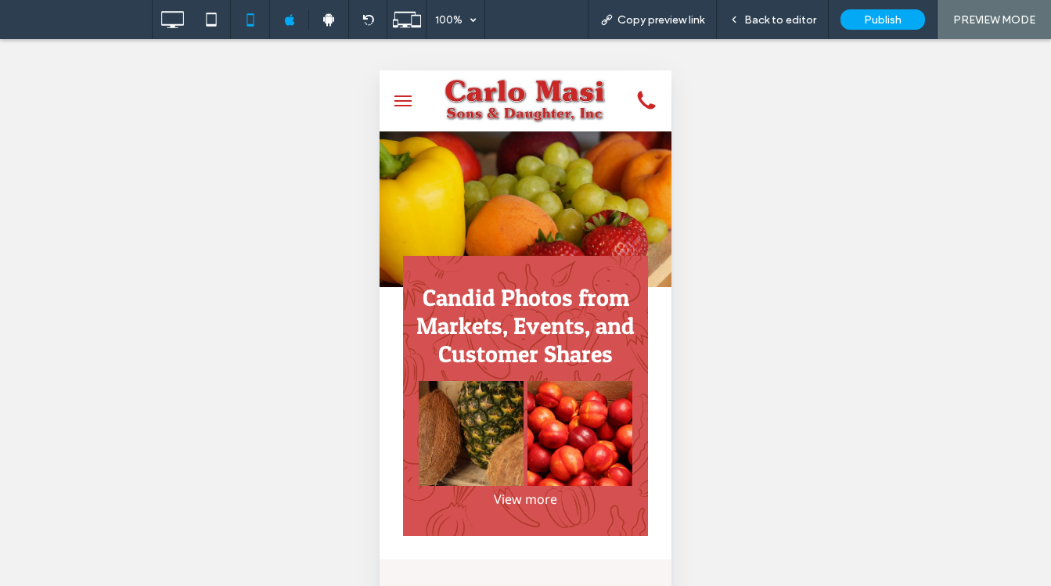
click at [404, 102] on button "menu" at bounding box center [402, 100] width 31 height 31
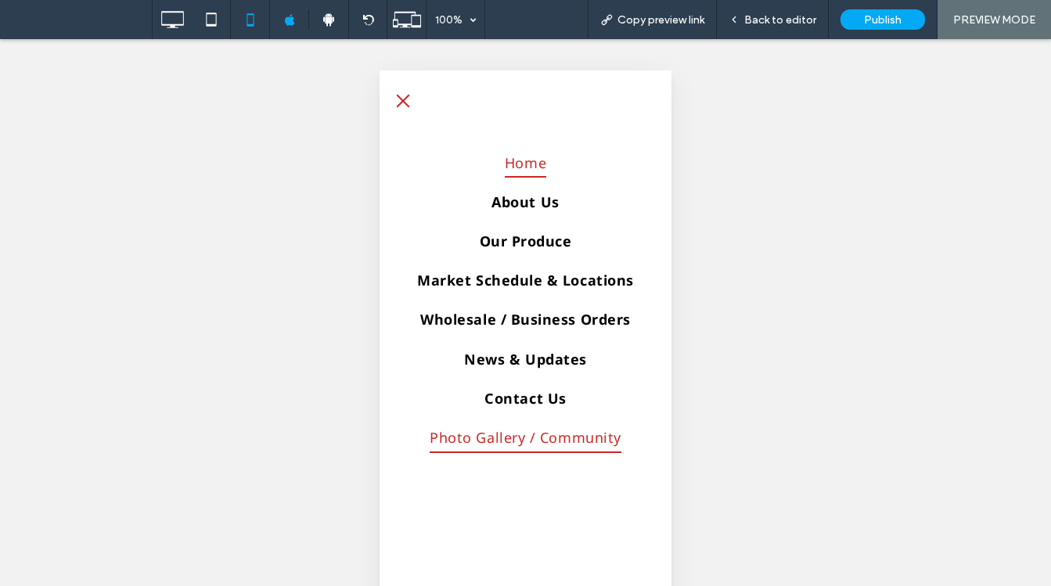
click at [516, 164] on span "Home" at bounding box center [525, 163] width 41 height 30
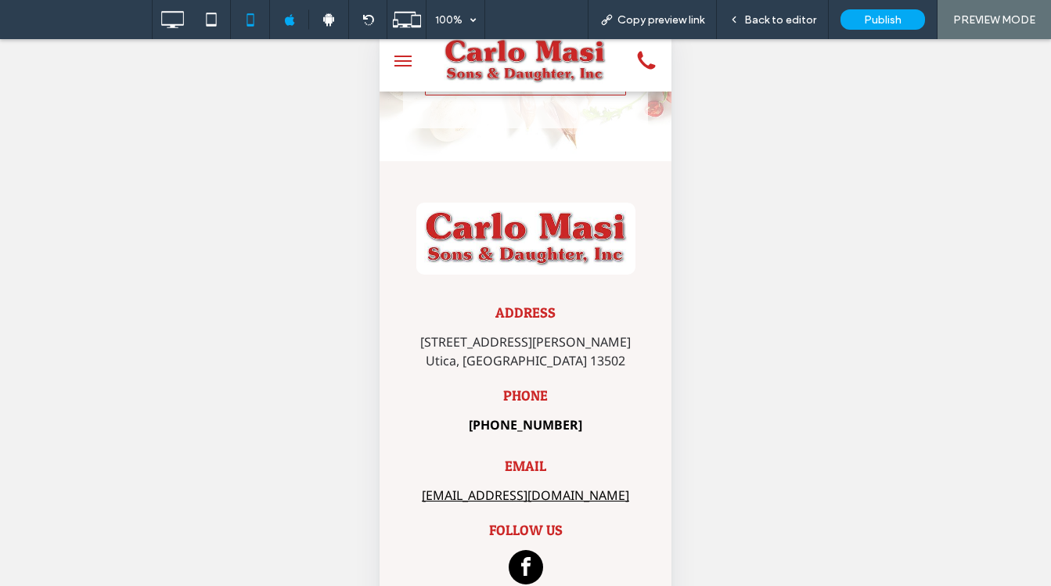
scroll to position [61, 0]
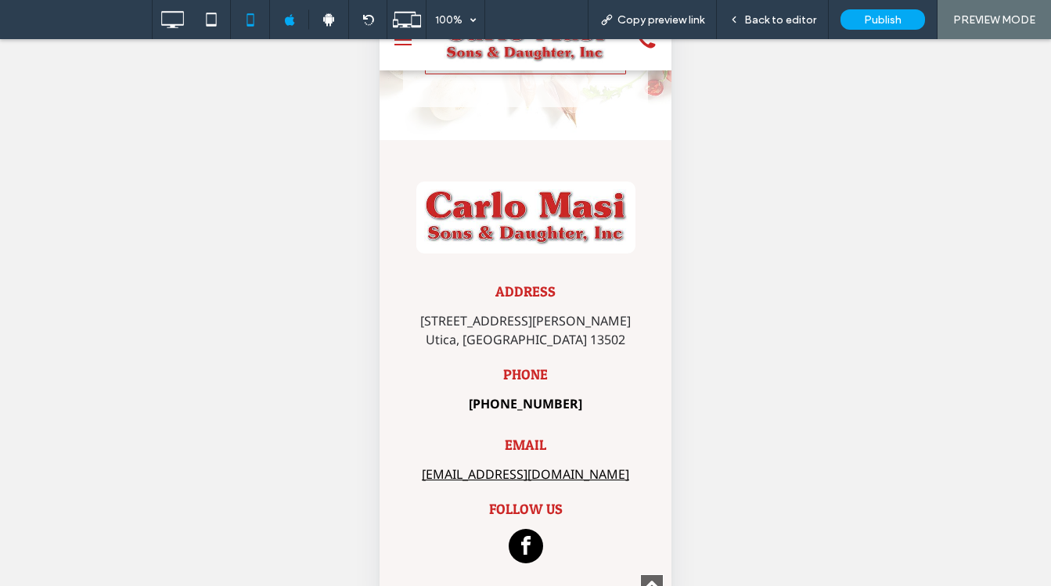
click at [407, 46] on button "menu" at bounding box center [402, 39] width 31 height 31
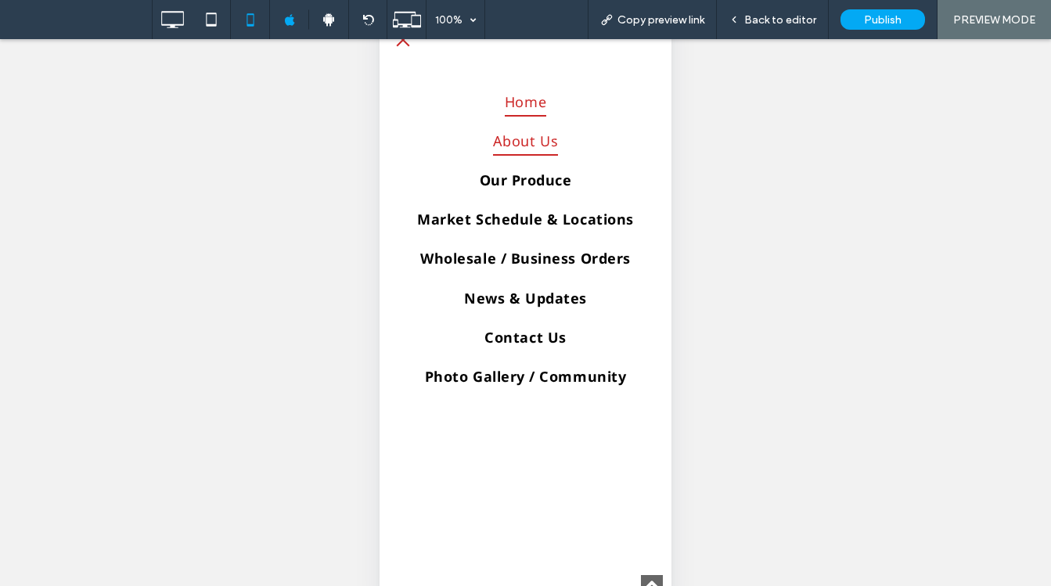
drag, startPoint x: 528, startPoint y: 146, endPoint x: 962, endPoint y: 200, distance: 436.9
click at [528, 146] on span "About Us" at bounding box center [525, 141] width 65 height 30
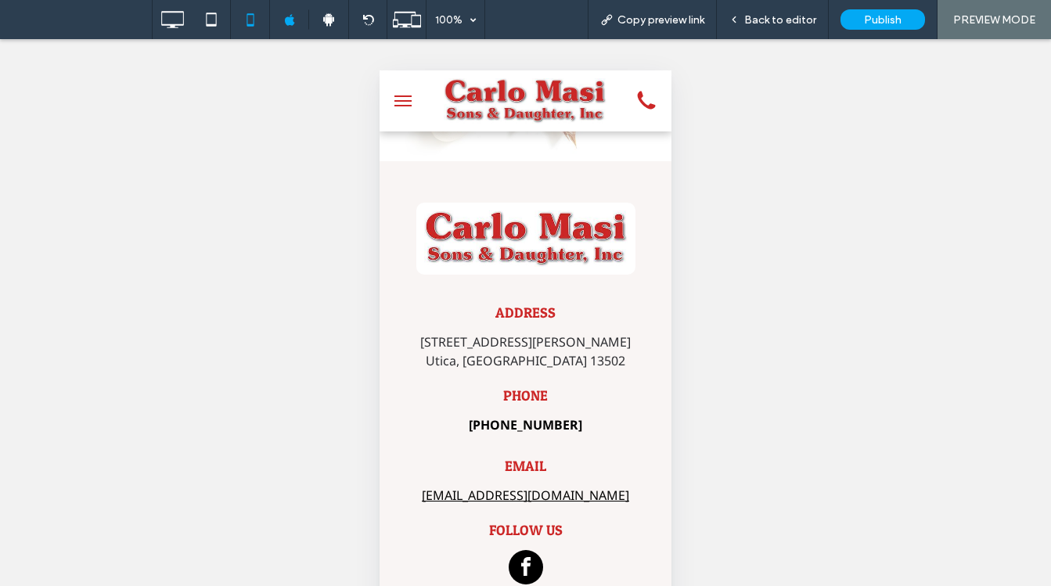
scroll to position [2404, 0]
click at [410, 103] on button "menu" at bounding box center [402, 100] width 31 height 31
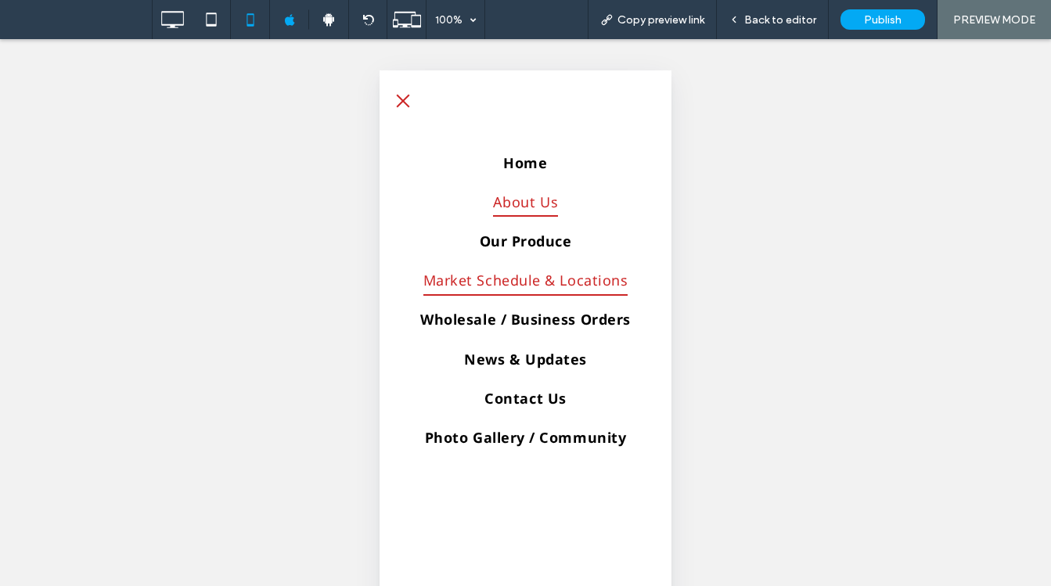
scroll to position [2322, 0]
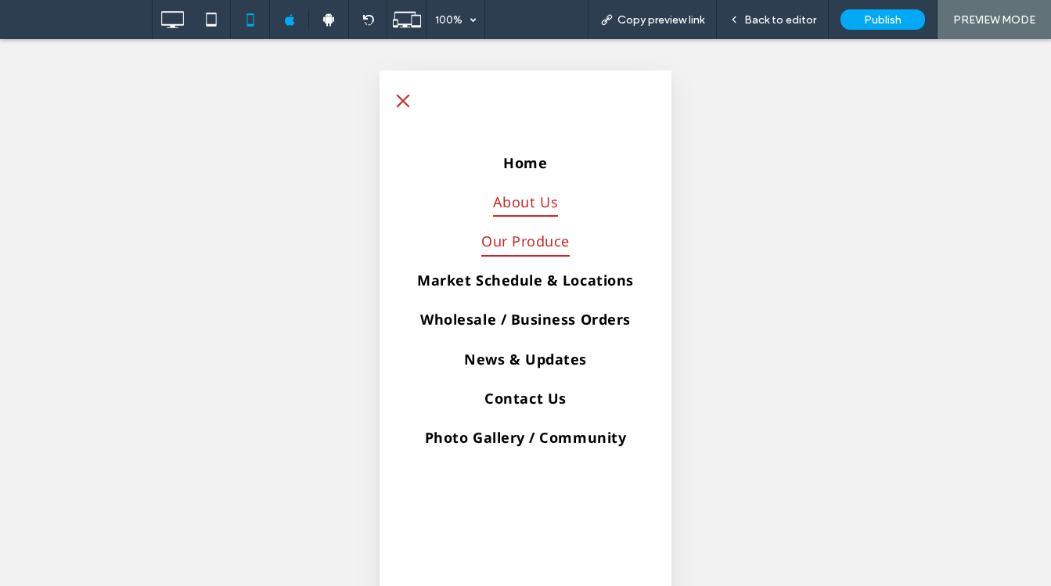
drag, startPoint x: 526, startPoint y: 240, endPoint x: 911, endPoint y: 318, distance: 392.7
click at [526, 240] on span "Our Produce" at bounding box center [525, 241] width 88 height 30
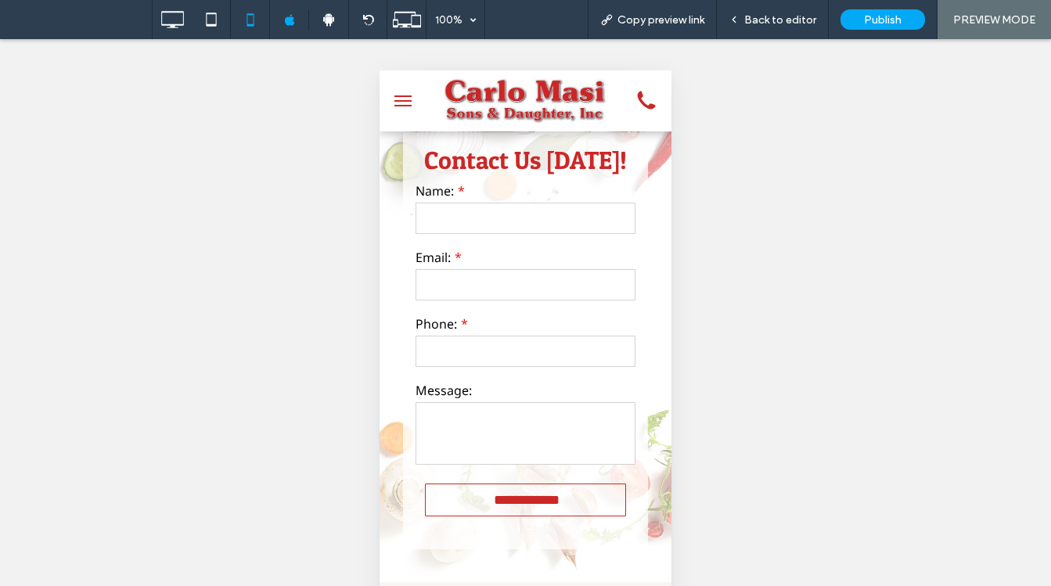
scroll to position [1956, 0]
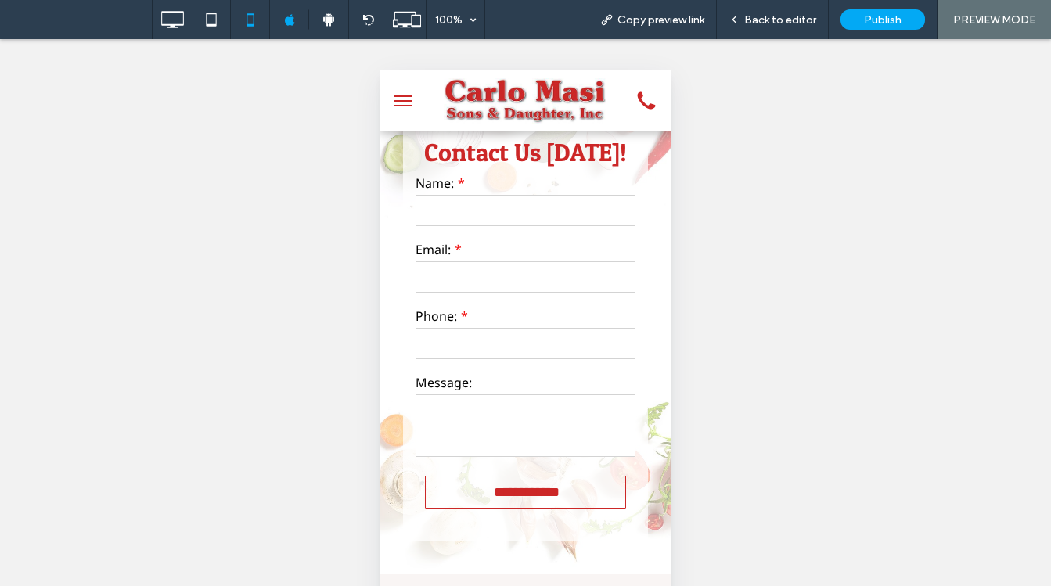
click at [408, 110] on button "menu" at bounding box center [402, 100] width 31 height 31
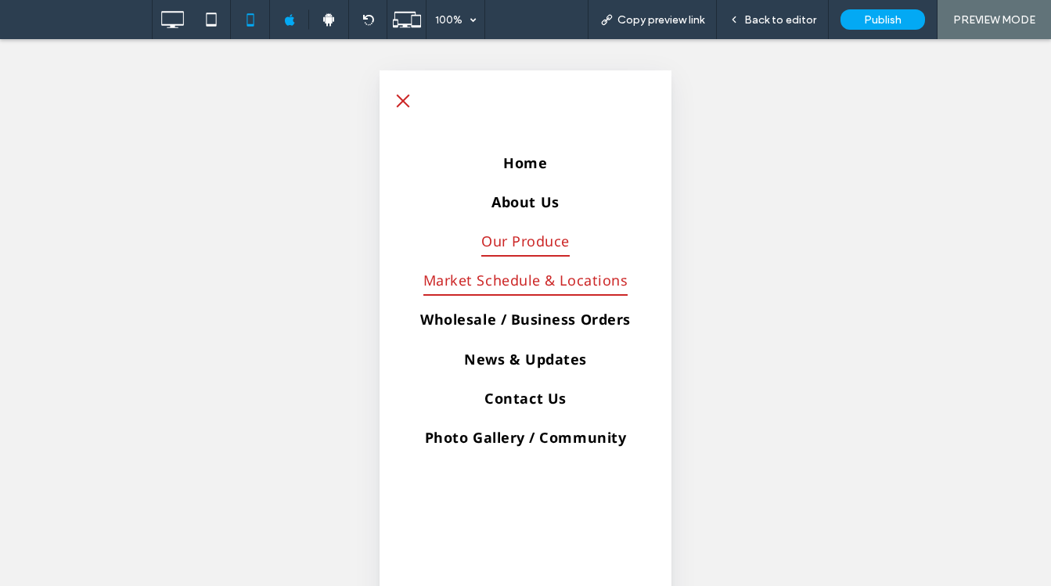
click at [531, 282] on span "Market Schedule & Locations" at bounding box center [525, 281] width 205 height 30
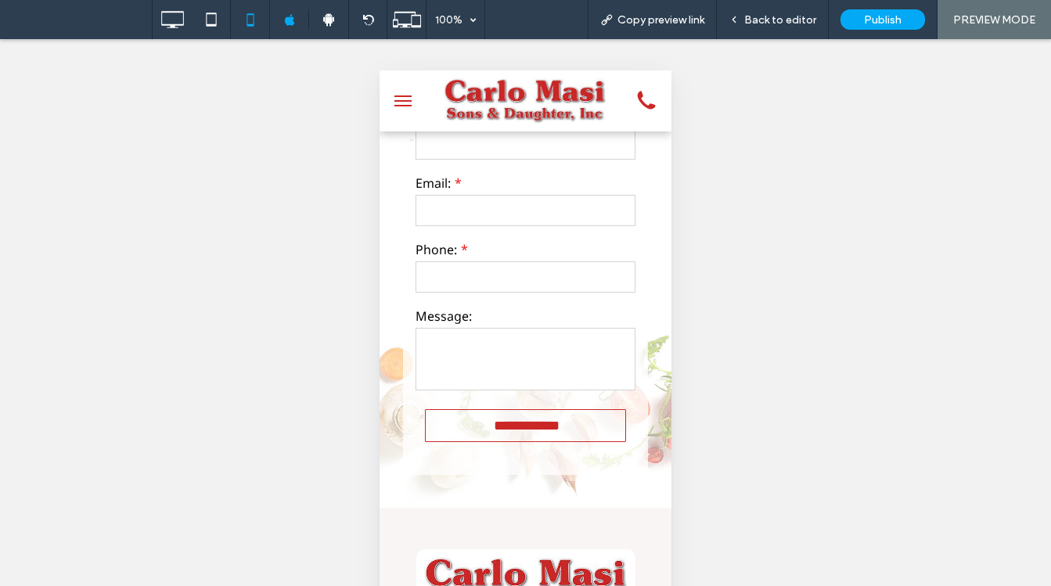
scroll to position [2191, 0]
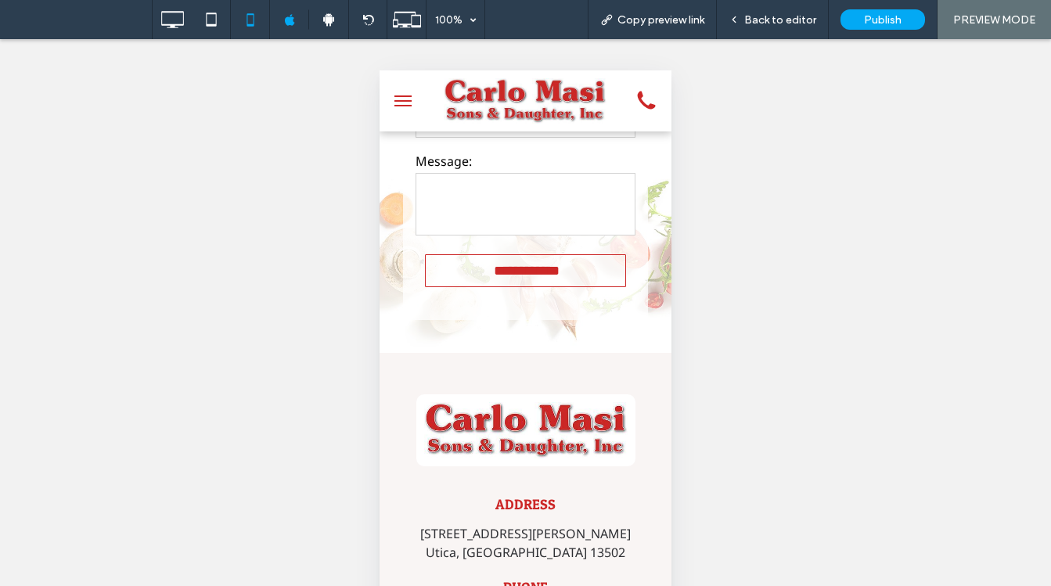
click at [404, 105] on span "menu" at bounding box center [402, 106] width 17 height 2
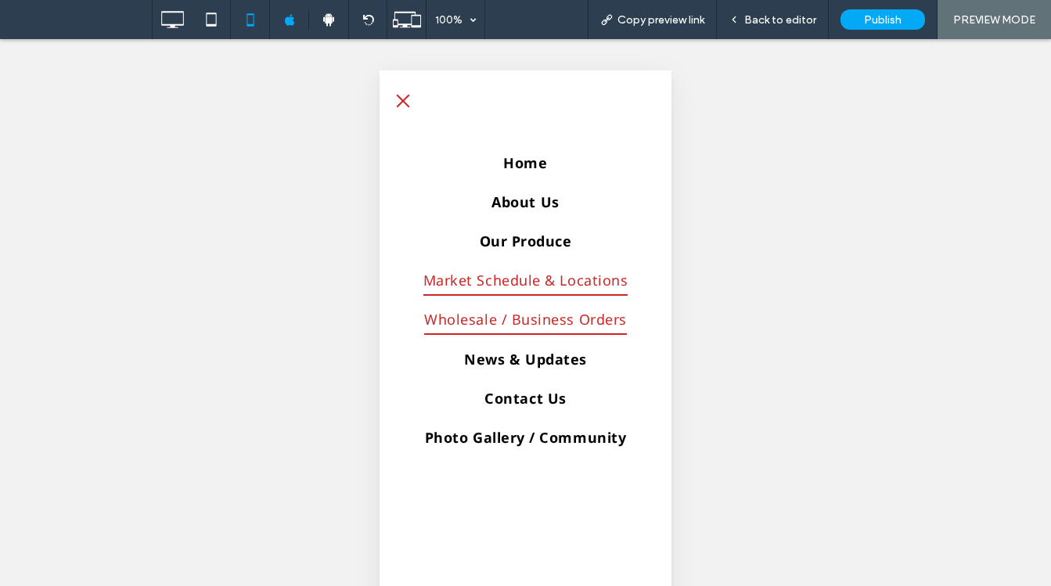
click at [524, 322] on span "Wholesale / Business Orders" at bounding box center [525, 320] width 203 height 30
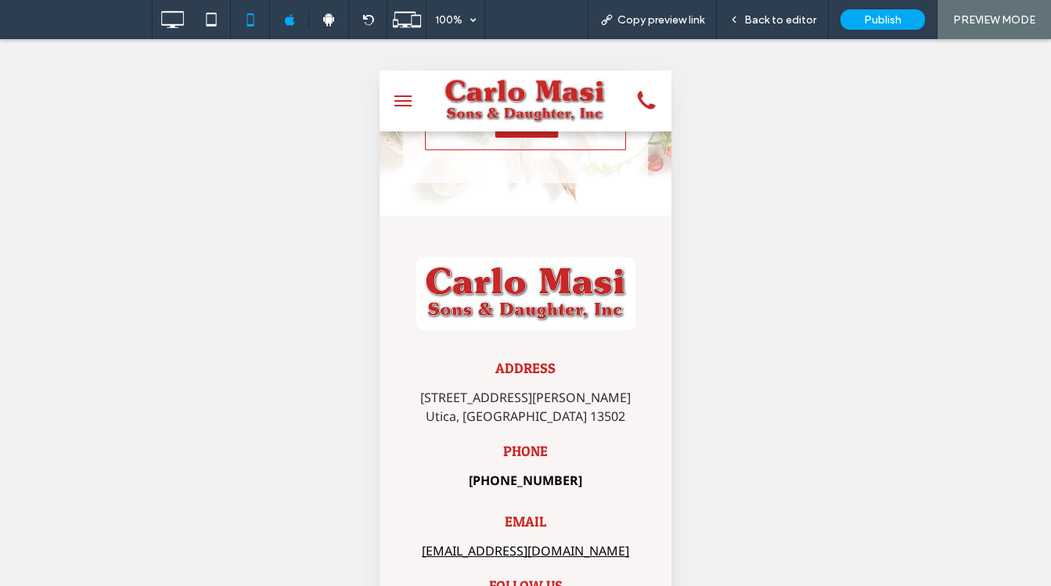
scroll to position [1459, 0]
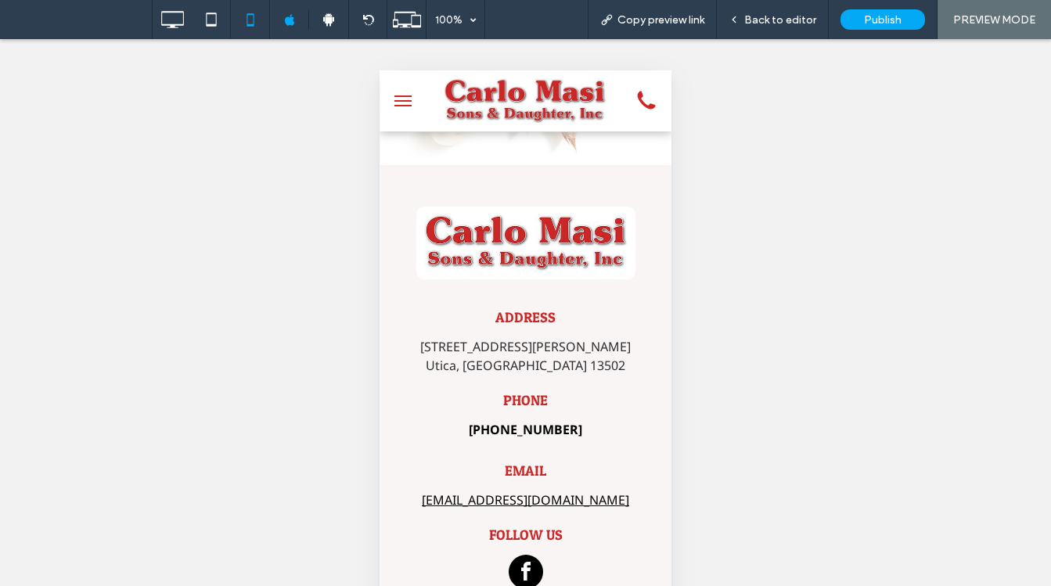
click at [408, 110] on button "menu" at bounding box center [402, 100] width 31 height 31
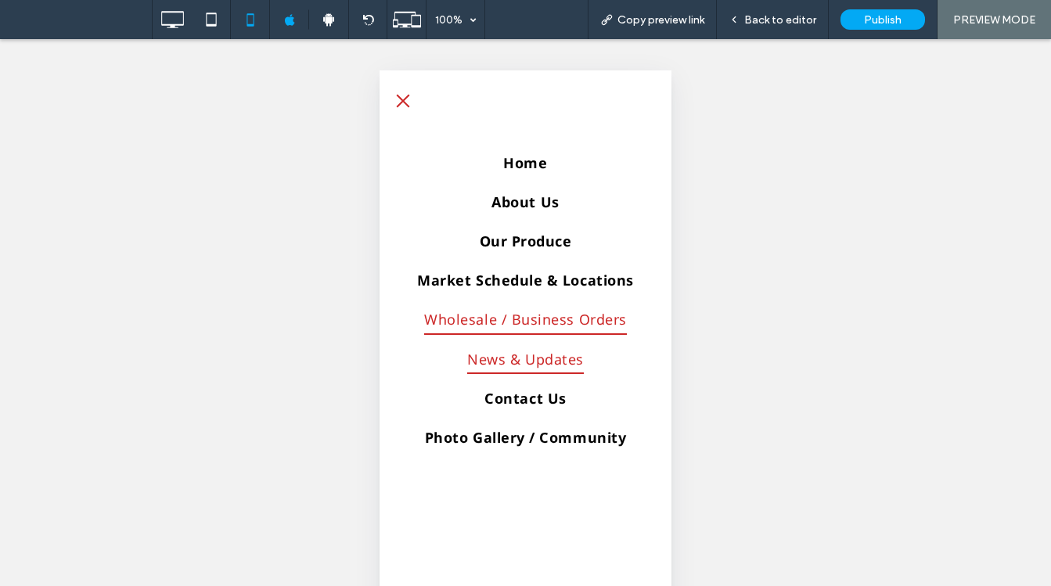
click at [508, 361] on span "News & Updates" at bounding box center [525, 359] width 117 height 30
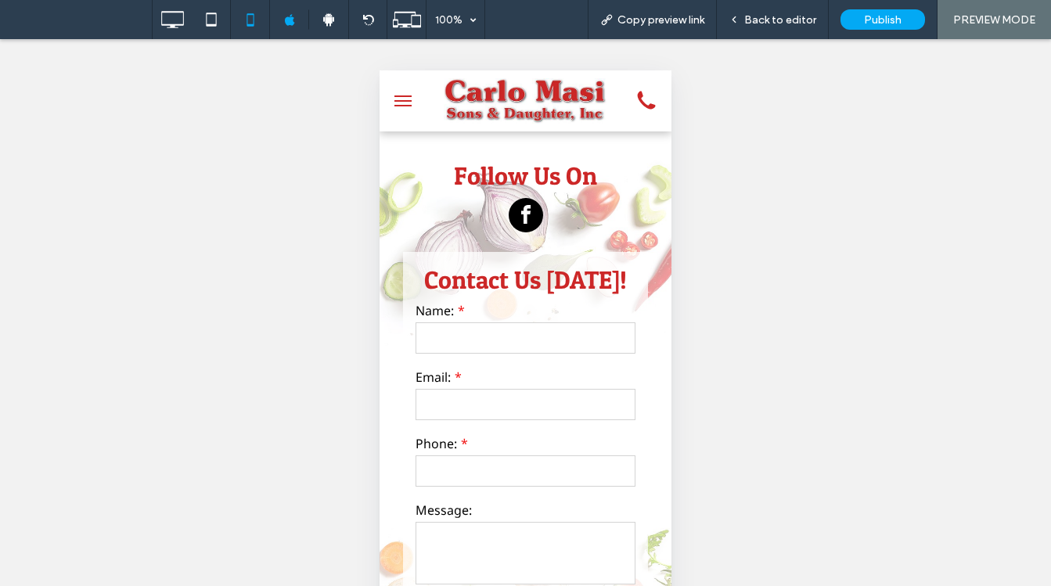
scroll to position [1956, 0]
click at [408, 103] on button "menu" at bounding box center [402, 100] width 31 height 31
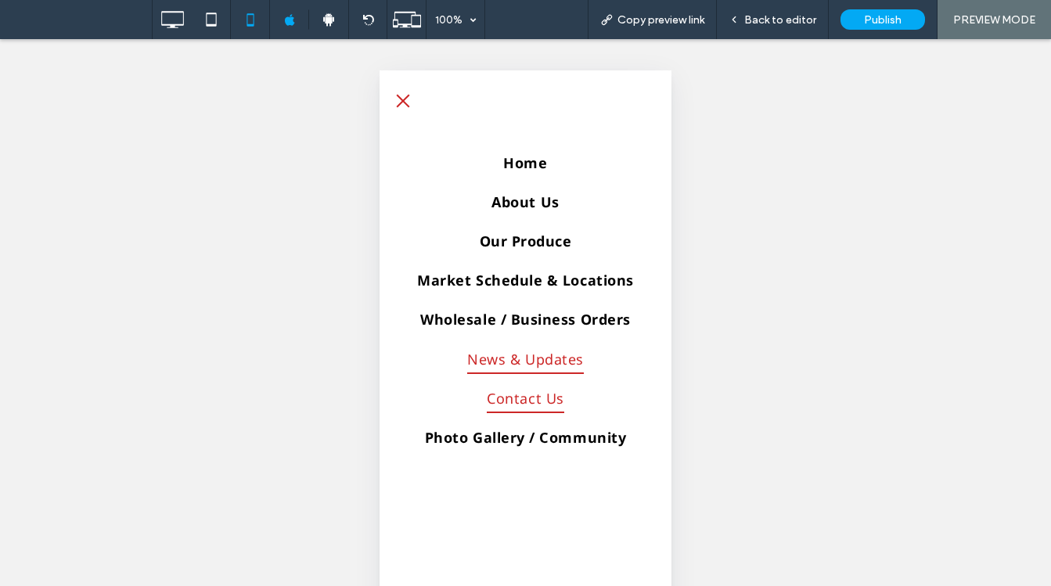
click at [509, 394] on span "Contact Us" at bounding box center [525, 398] width 77 height 30
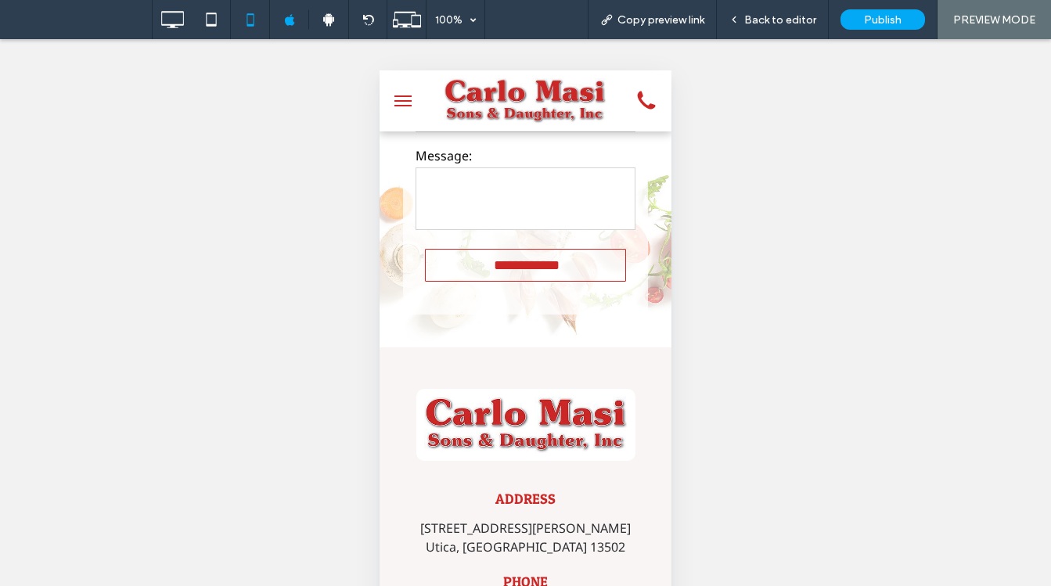
scroll to position [1447, 0]
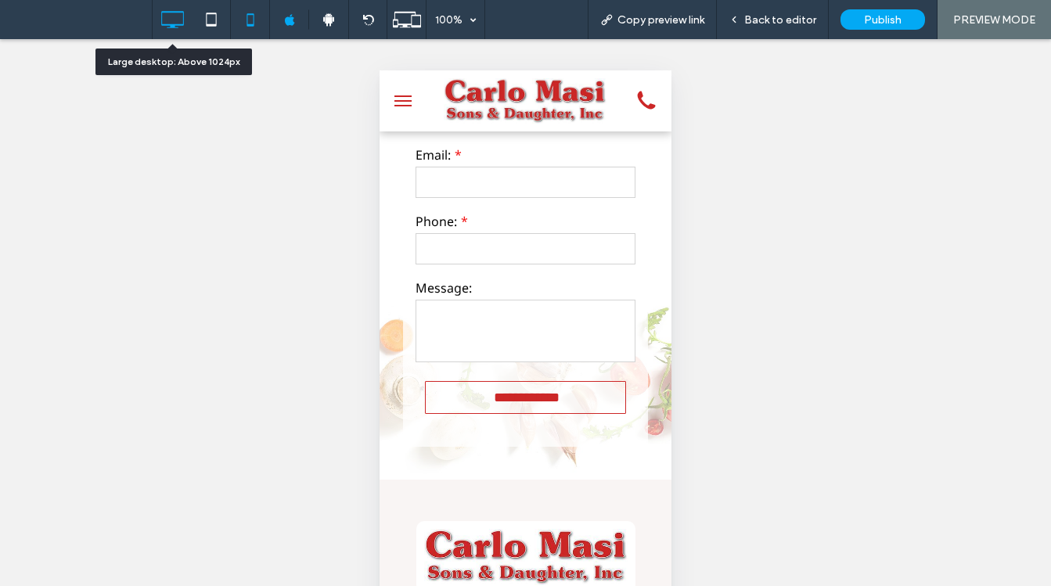
click at [178, 18] on icon at bounding box center [172, 19] width 31 height 31
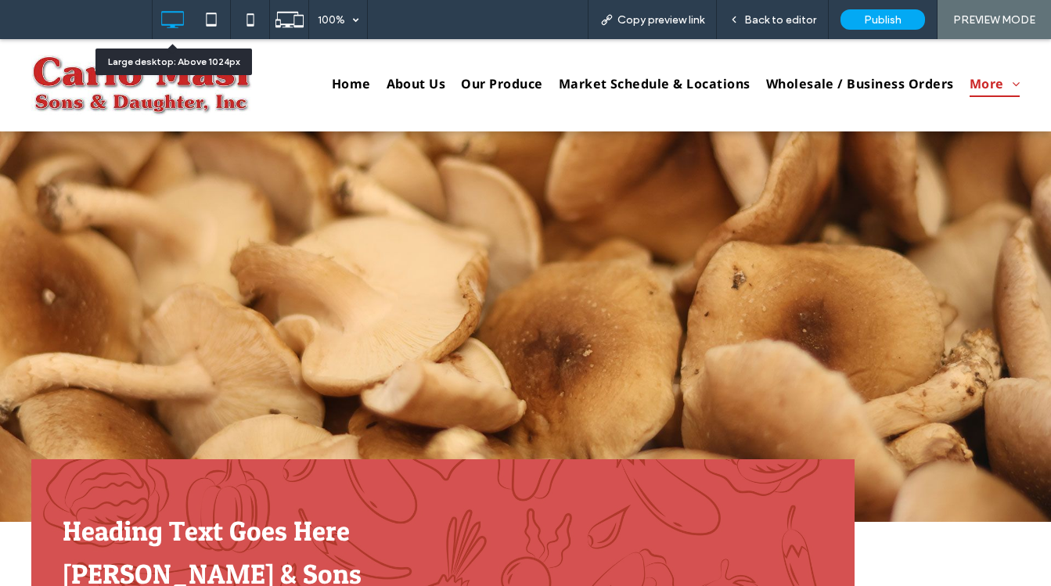
scroll to position [0, 0]
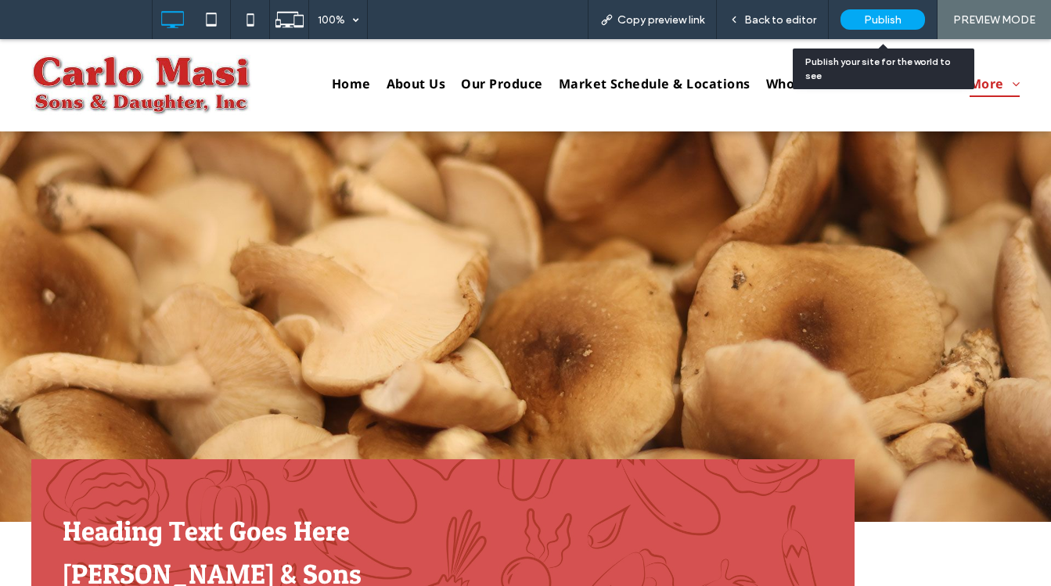
click at [881, 12] on div "Publish" at bounding box center [882, 19] width 85 height 20
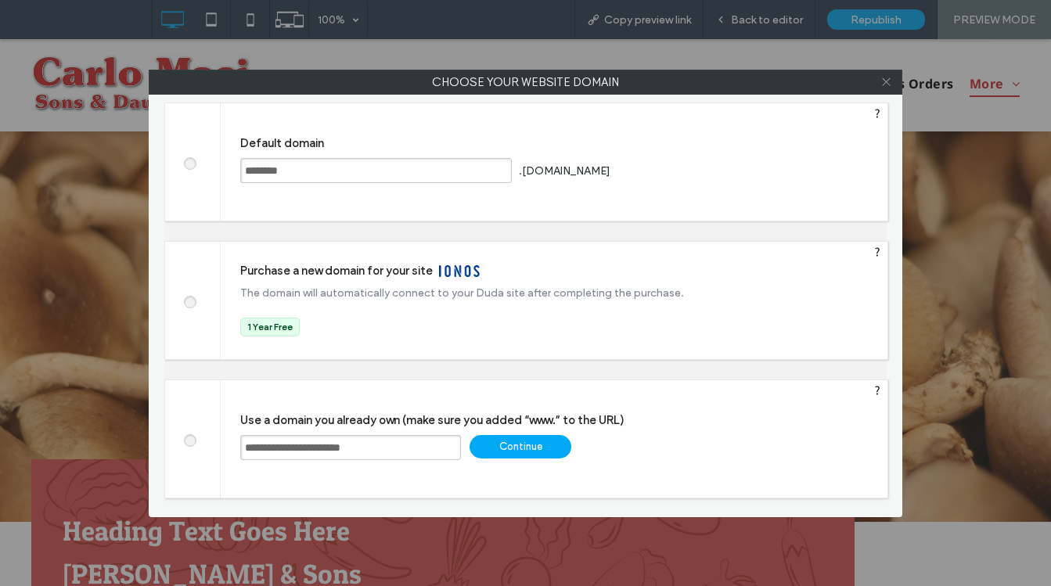
click at [885, 81] on icon at bounding box center [886, 82] width 12 height 12
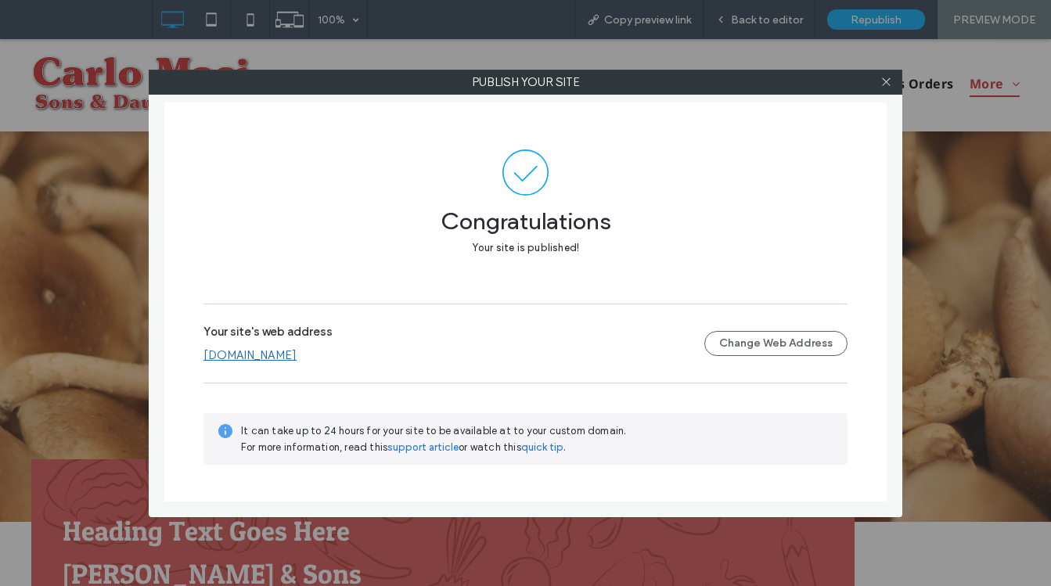
click at [885, 81] on icon at bounding box center [886, 82] width 12 height 12
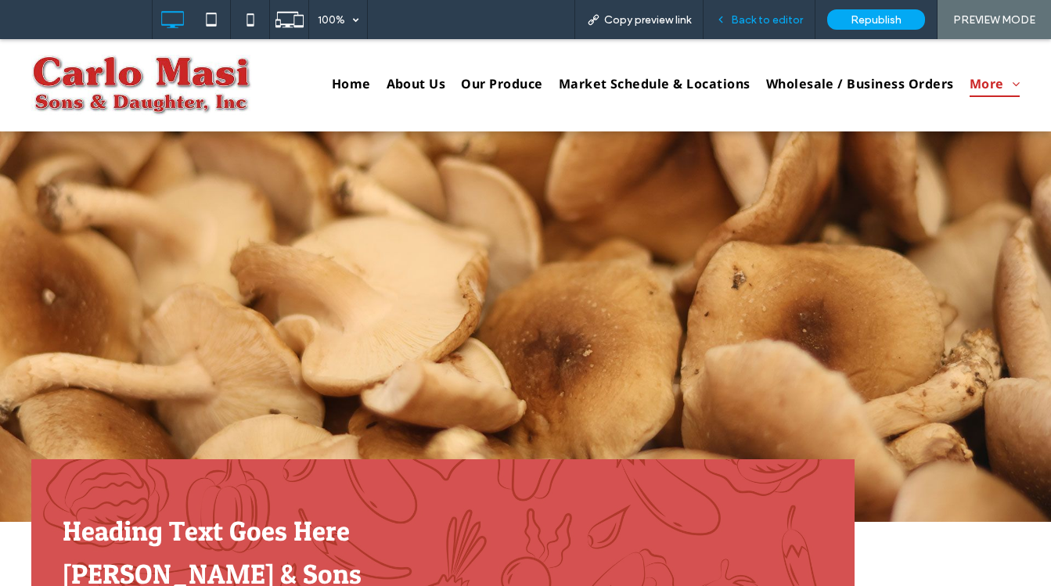
click at [753, 25] on span "Back to editor" at bounding box center [767, 19] width 72 height 13
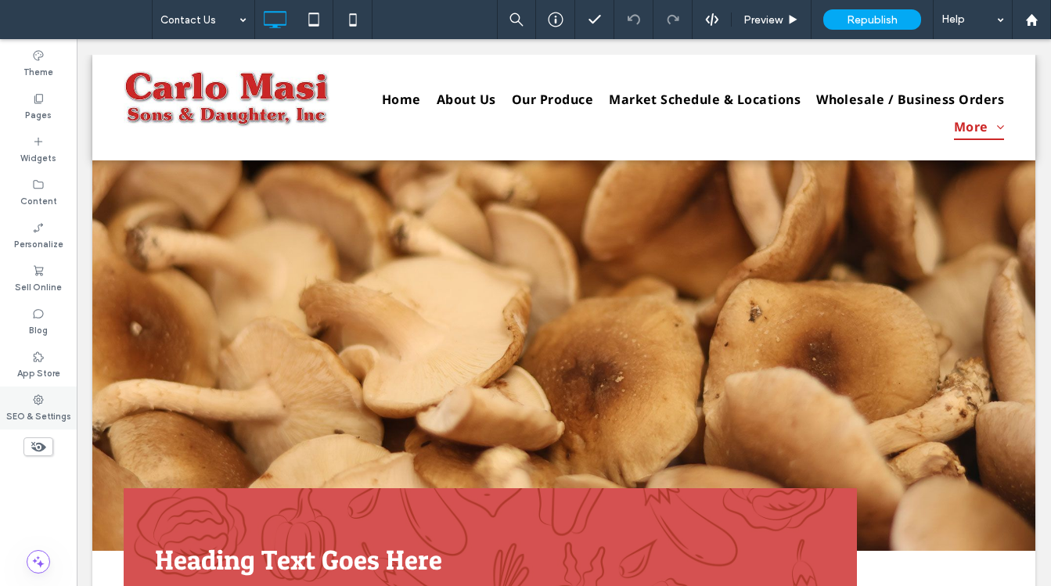
click at [43, 410] on label "SEO & Settings" at bounding box center [38, 414] width 65 height 17
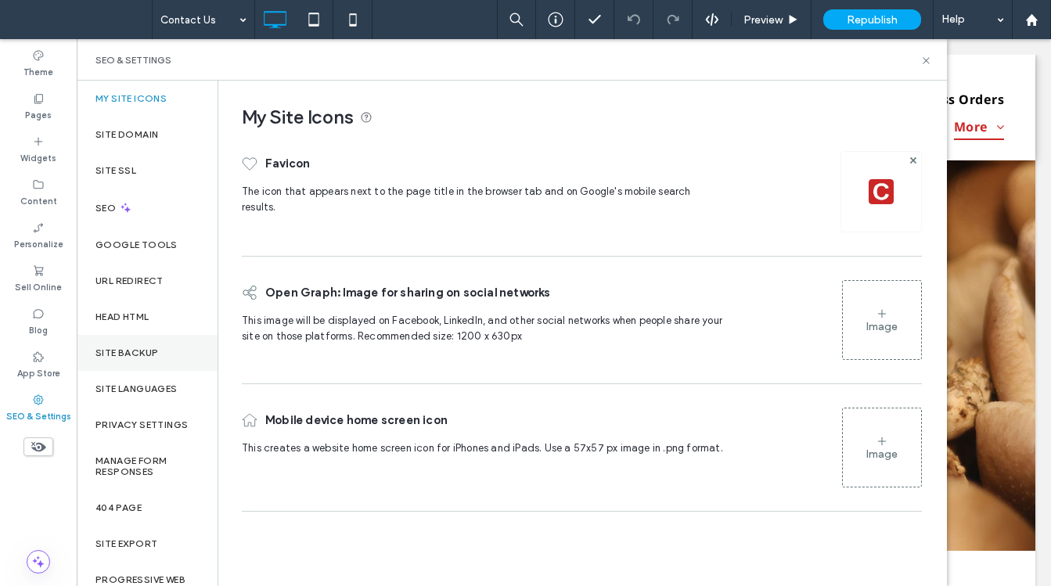
click at [157, 352] on label "Site Backup" at bounding box center [126, 352] width 63 height 11
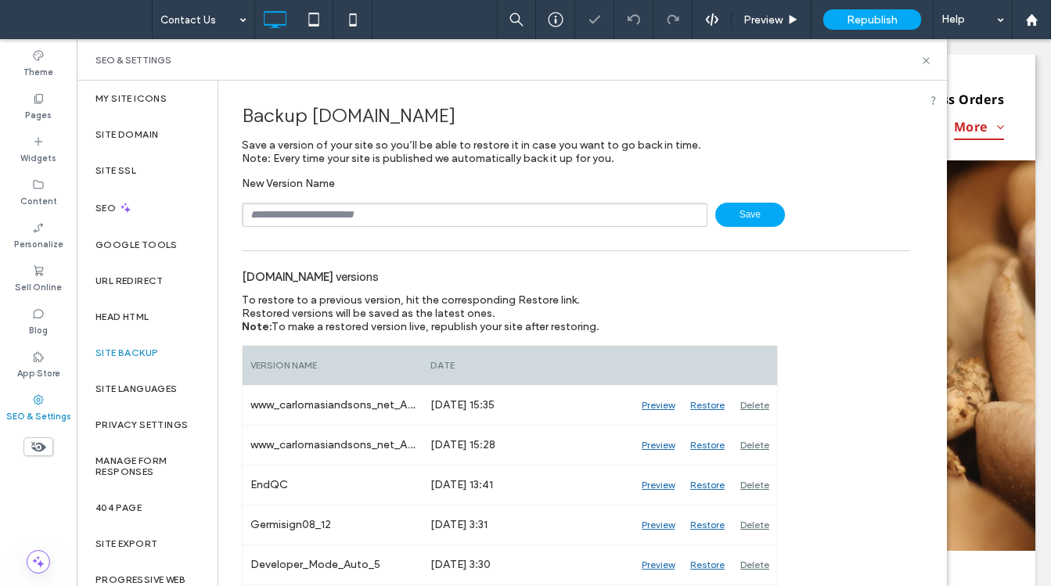
drag, startPoint x: 286, startPoint y: 209, endPoint x: 302, endPoint y: 217, distance: 18.2
click at [286, 209] on input "text" at bounding box center [475, 215] width 466 height 24
paste input "**********"
type input "**********"
click at [743, 216] on span "Save" at bounding box center [750, 215] width 70 height 24
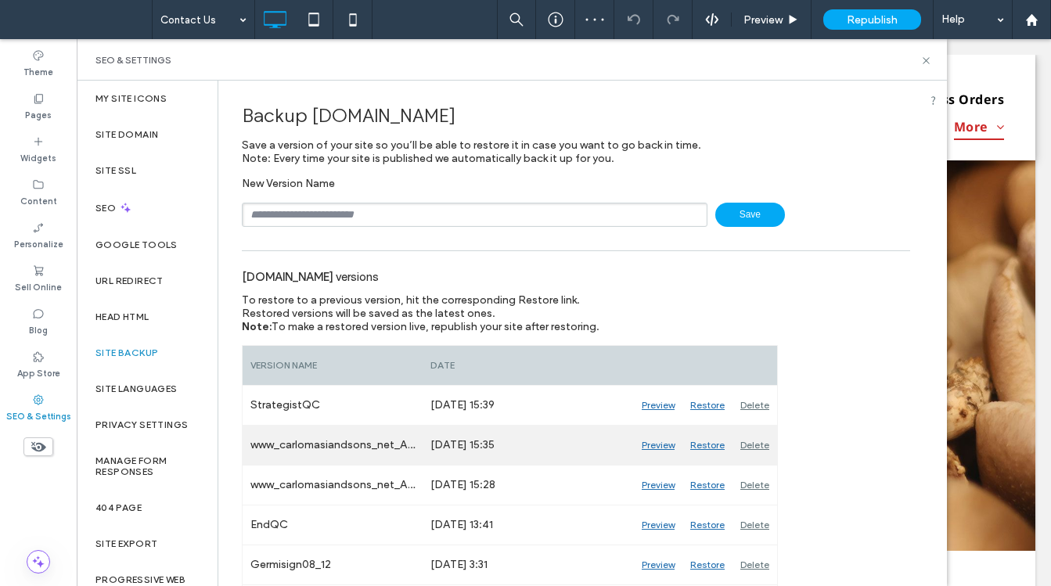
click at [750, 445] on div "Delete" at bounding box center [754, 445] width 45 height 39
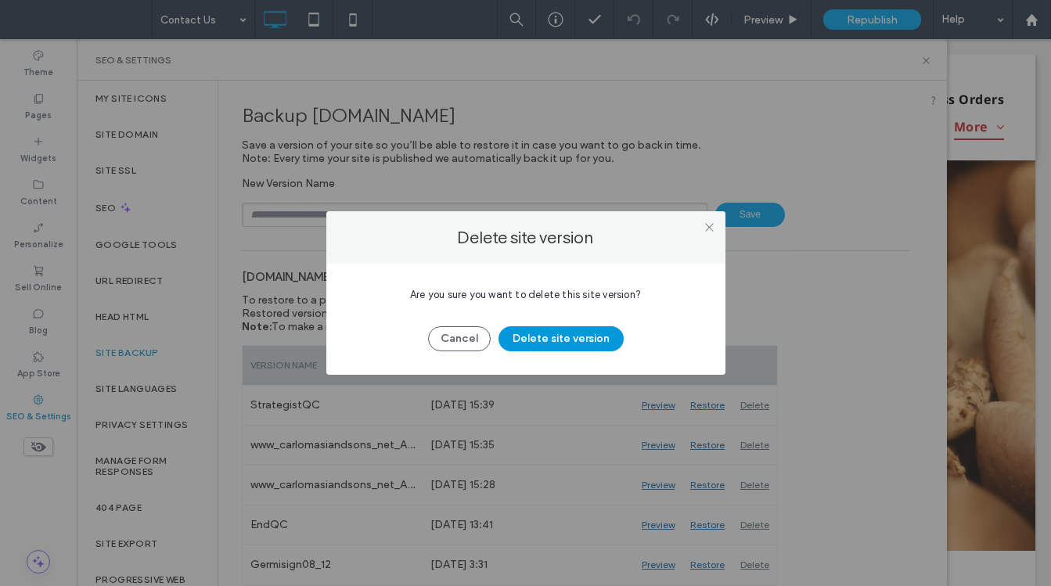
click at [572, 333] on button "Delete site version" at bounding box center [560, 338] width 125 height 25
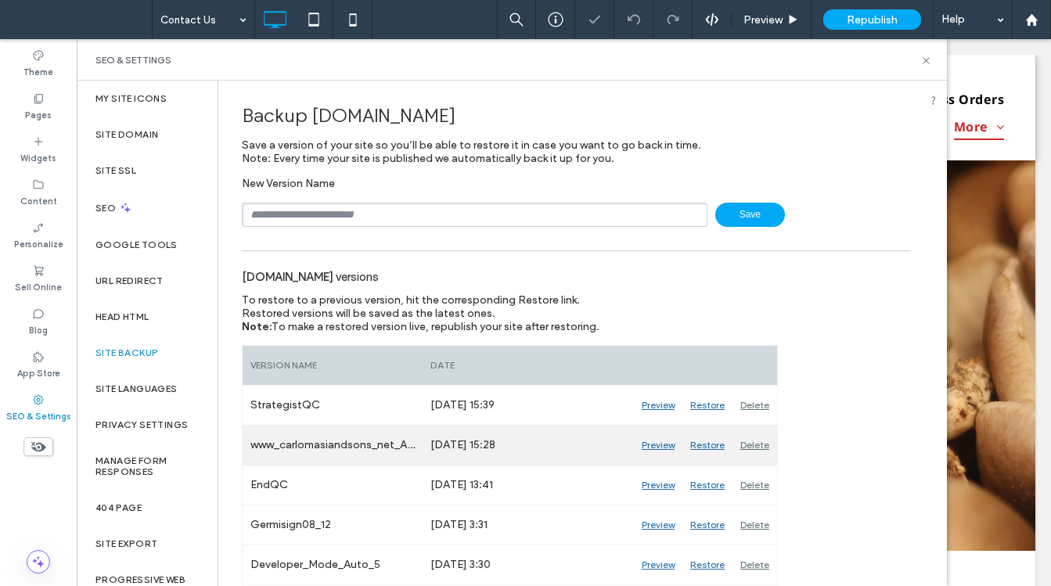
click at [759, 441] on div "Delete" at bounding box center [754, 445] width 45 height 39
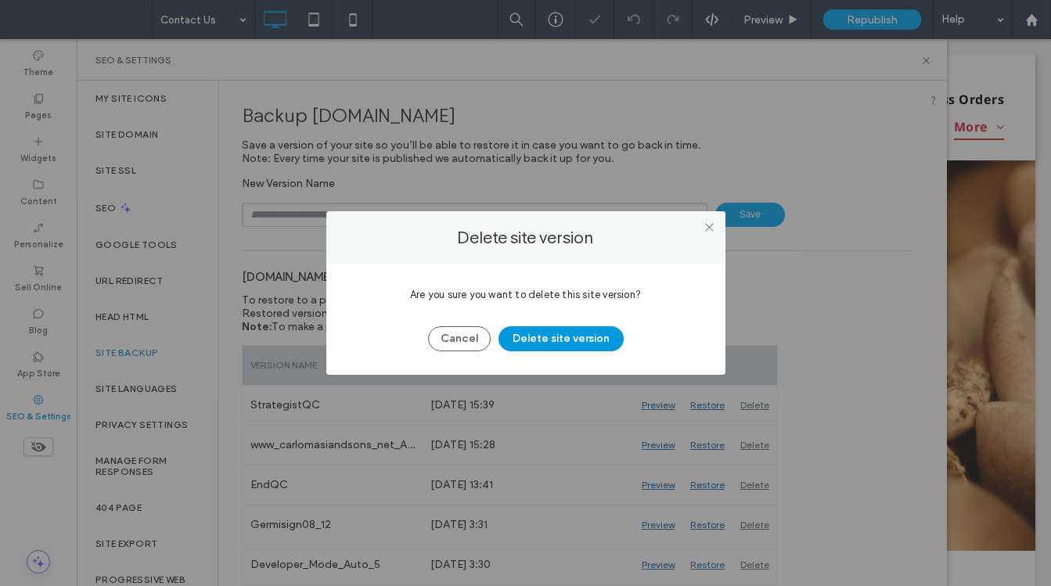
click at [547, 336] on button "Delete site version" at bounding box center [560, 338] width 125 height 25
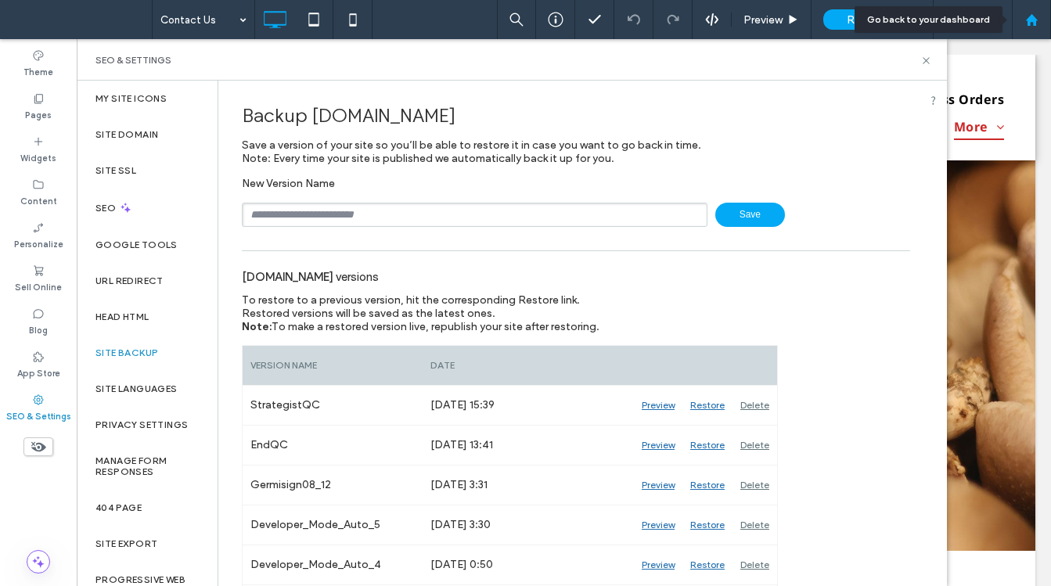
click at [1002, 16] on icon at bounding box center [1031, 19] width 13 height 13
